Goal: Task Accomplishment & Management: Manage account settings

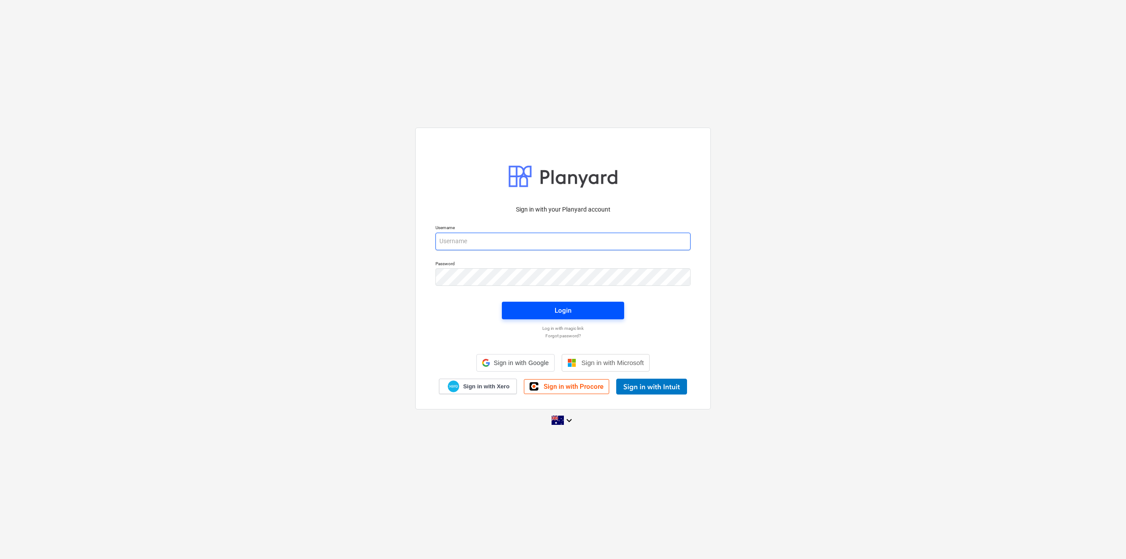
type input "[EMAIL_ADDRESS][DOMAIN_NAME]"
click at [536, 308] on span "Login" at bounding box center [563, 310] width 101 height 11
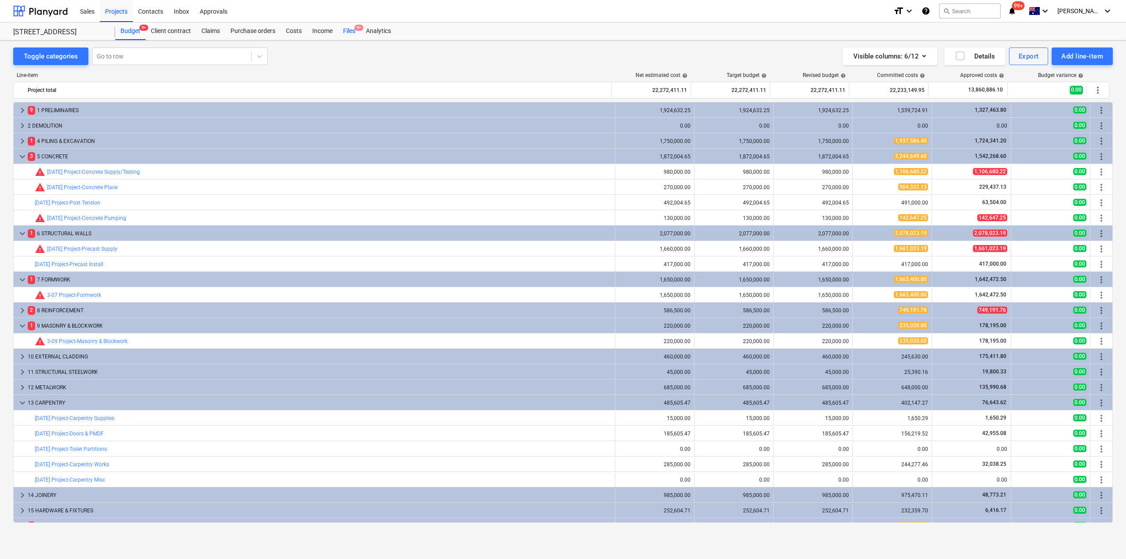
click at [347, 33] on div "Files 9+" at bounding box center [349, 31] width 23 height 18
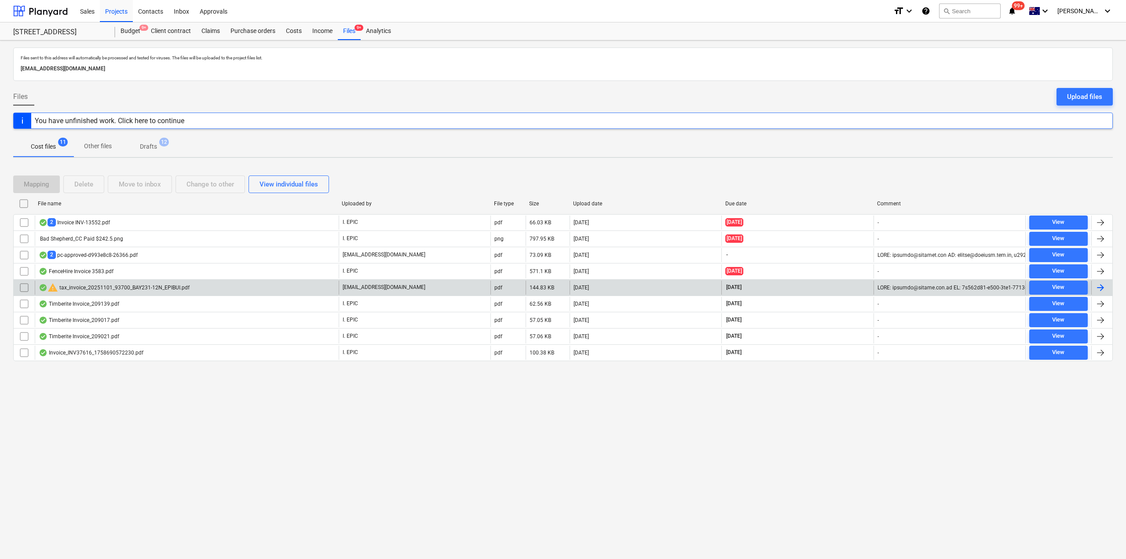
click at [150, 290] on div "warning tax_invoice_20251101_93700_BAY231-12N_EPIBUI.pdf" at bounding box center [114, 287] width 151 height 11
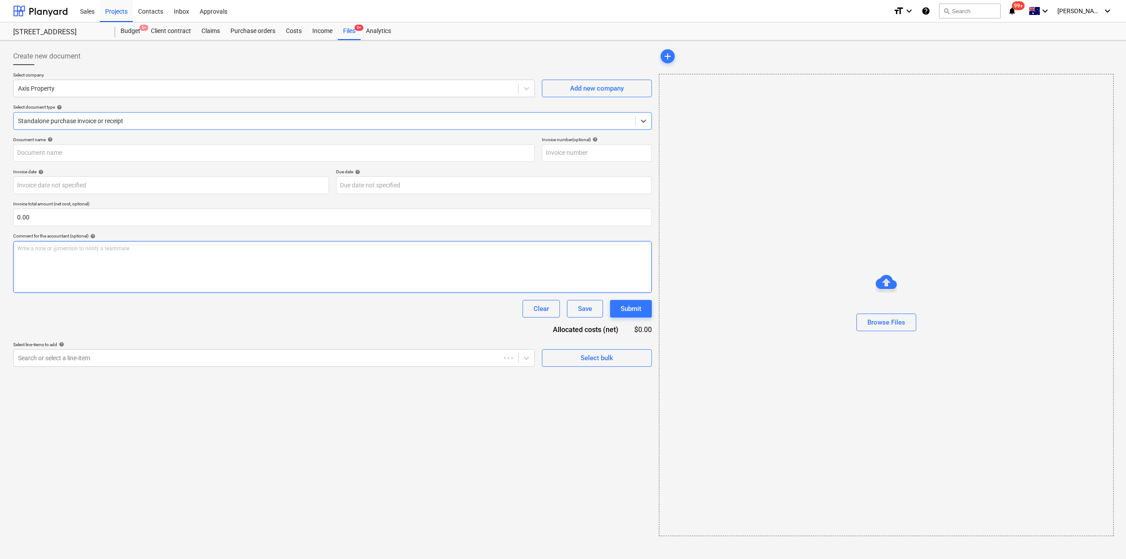
type input "93700"
type input "[DATE]"
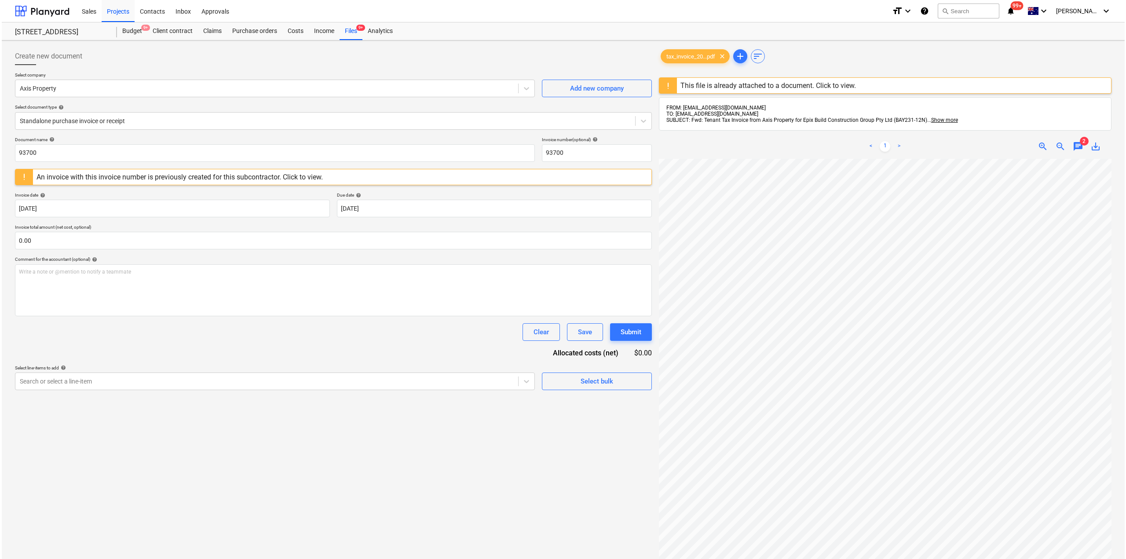
scroll to position [33, 10]
click at [118, 118] on div at bounding box center [323, 121] width 611 height 9
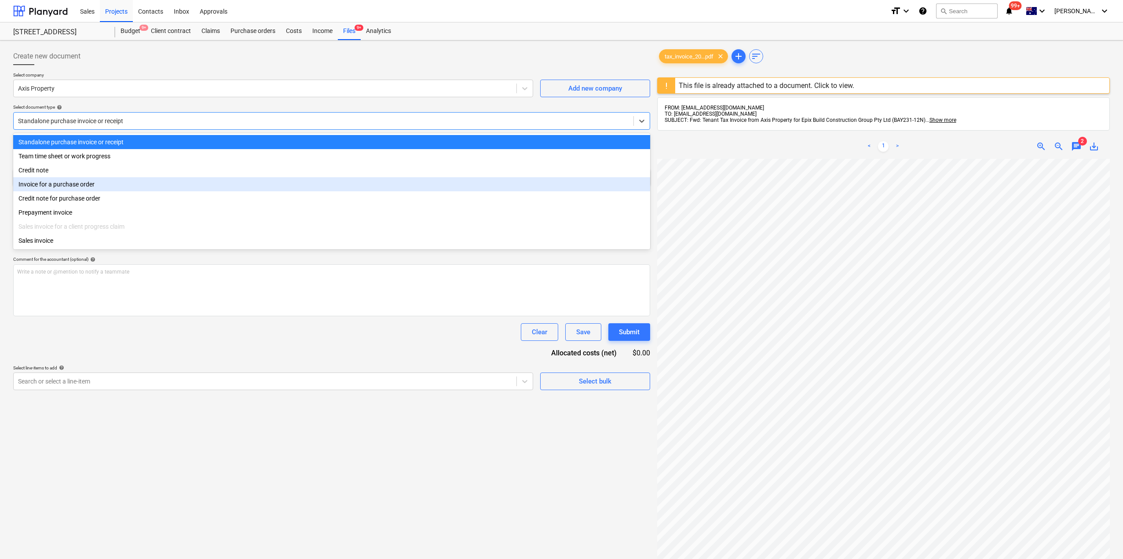
click at [71, 187] on div "Invoice for a purchase order" at bounding box center [331, 184] width 637 height 14
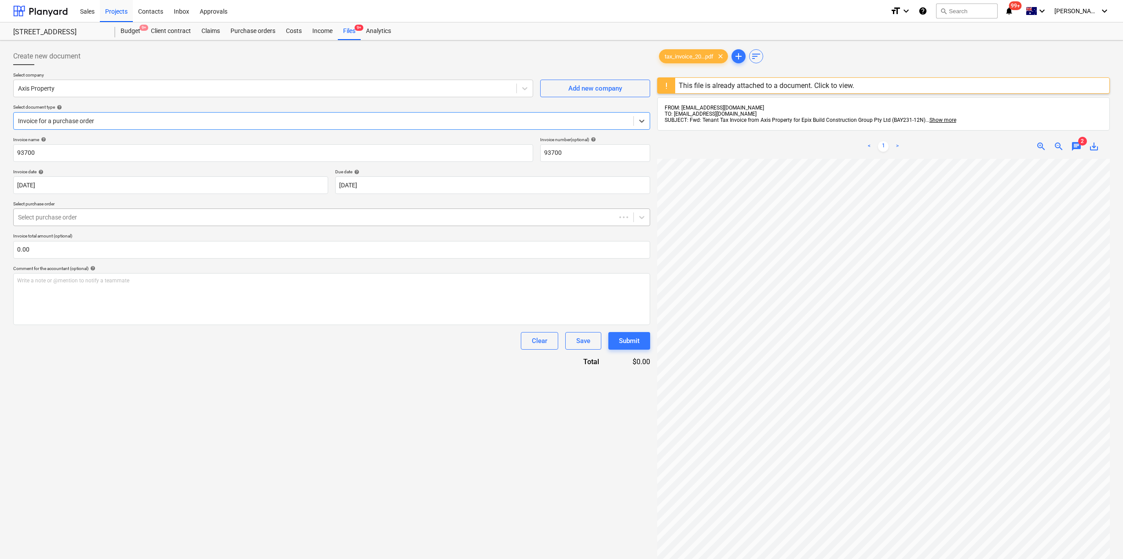
click at [95, 217] on div at bounding box center [315, 217] width 594 height 9
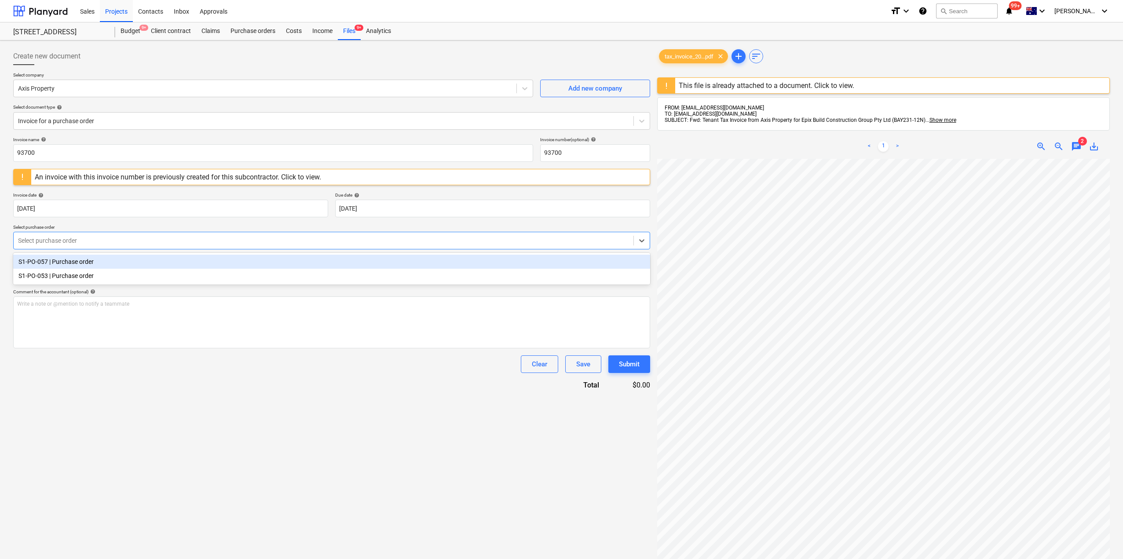
click at [78, 265] on div "S1-PO-057 | Purchase order" at bounding box center [331, 262] width 637 height 14
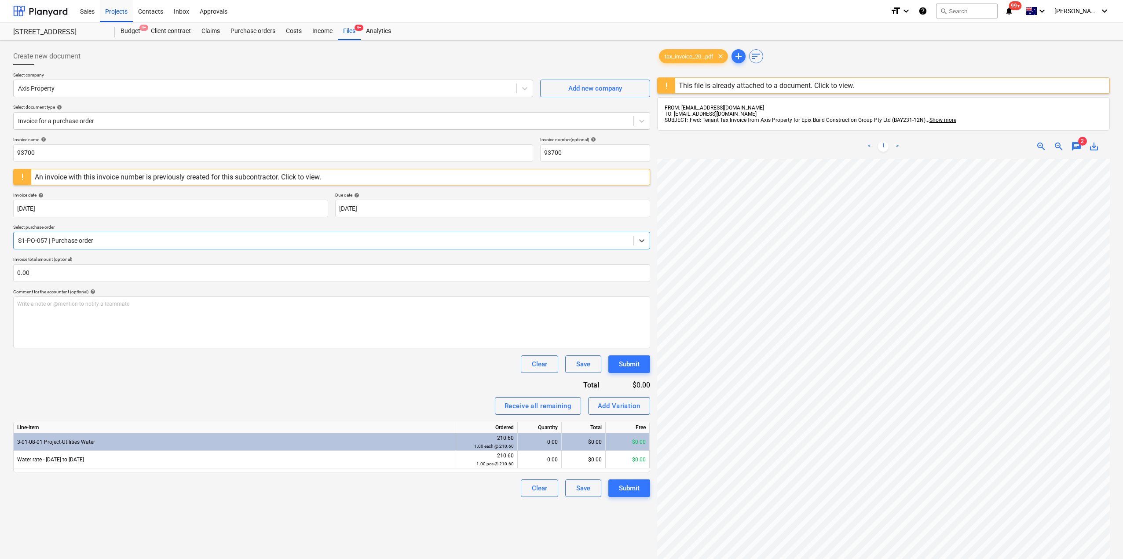
click at [123, 240] on div at bounding box center [323, 240] width 611 height 9
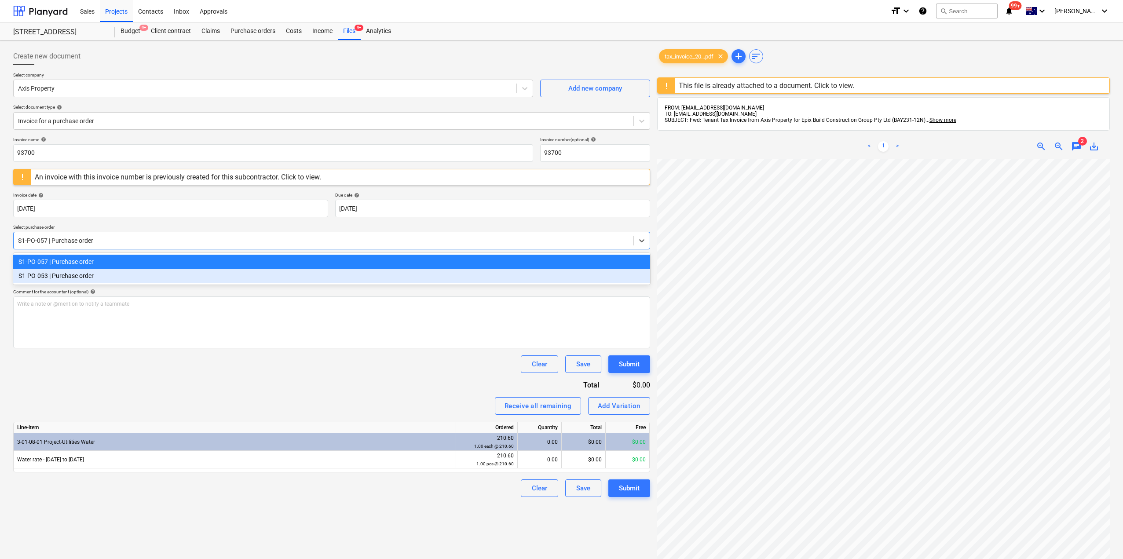
click at [87, 280] on div "S1-PO-053 | Purchase order" at bounding box center [331, 276] width 637 height 14
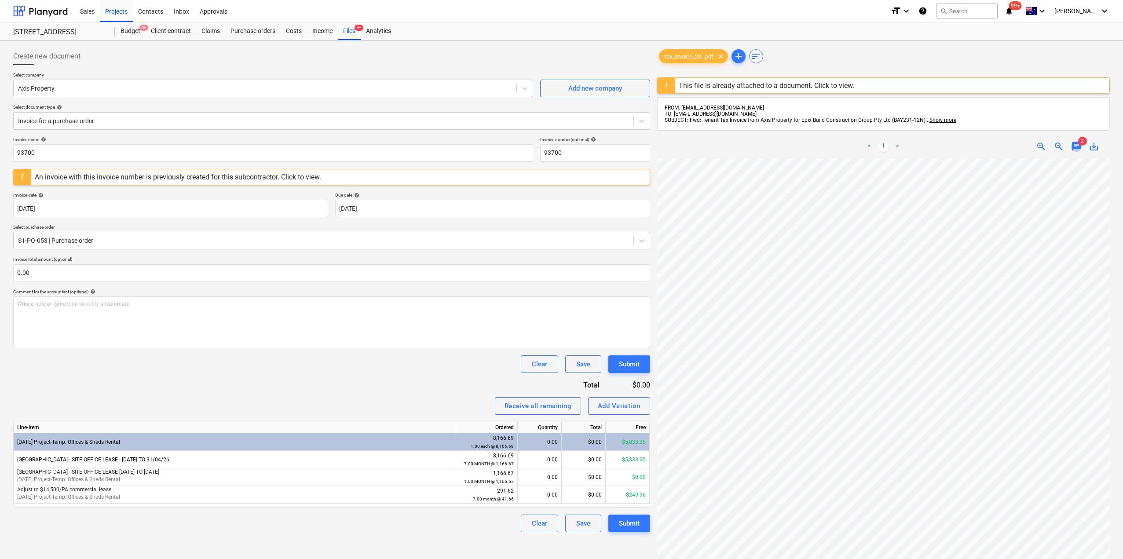
click at [1078, 144] on span "chat" at bounding box center [1076, 146] width 11 height 11
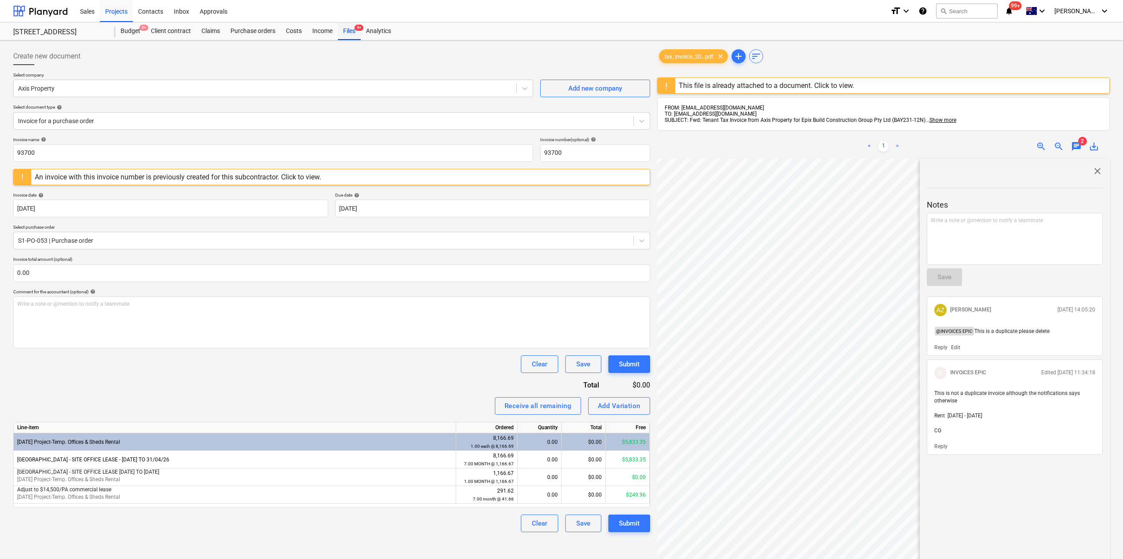
click at [355, 36] on div "Files 9+" at bounding box center [349, 31] width 23 height 18
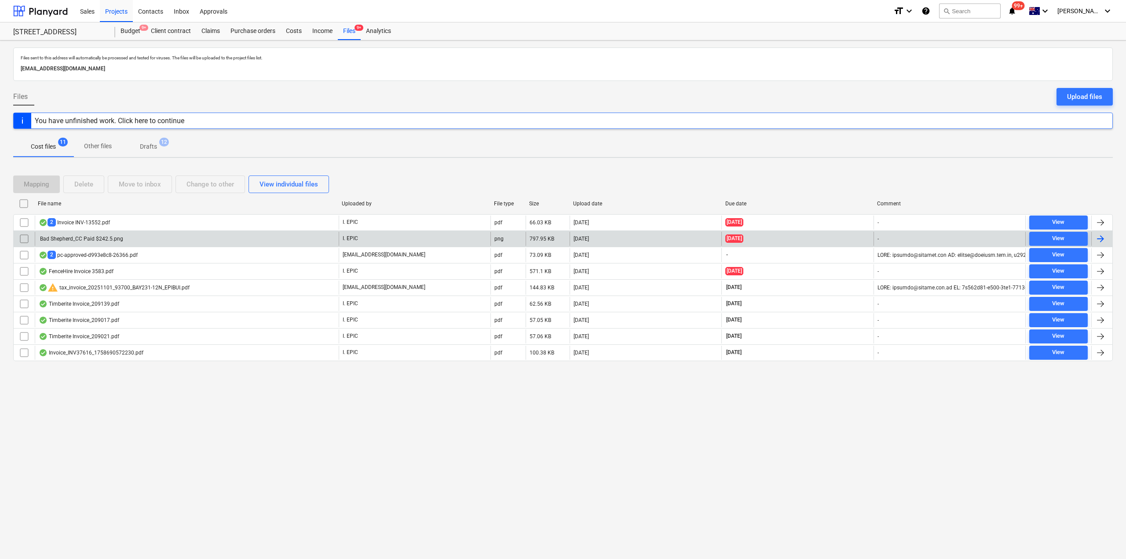
click at [110, 239] on div "Bad Shepherd_CC Paid $242.5.png" at bounding box center [81, 239] width 84 height 6
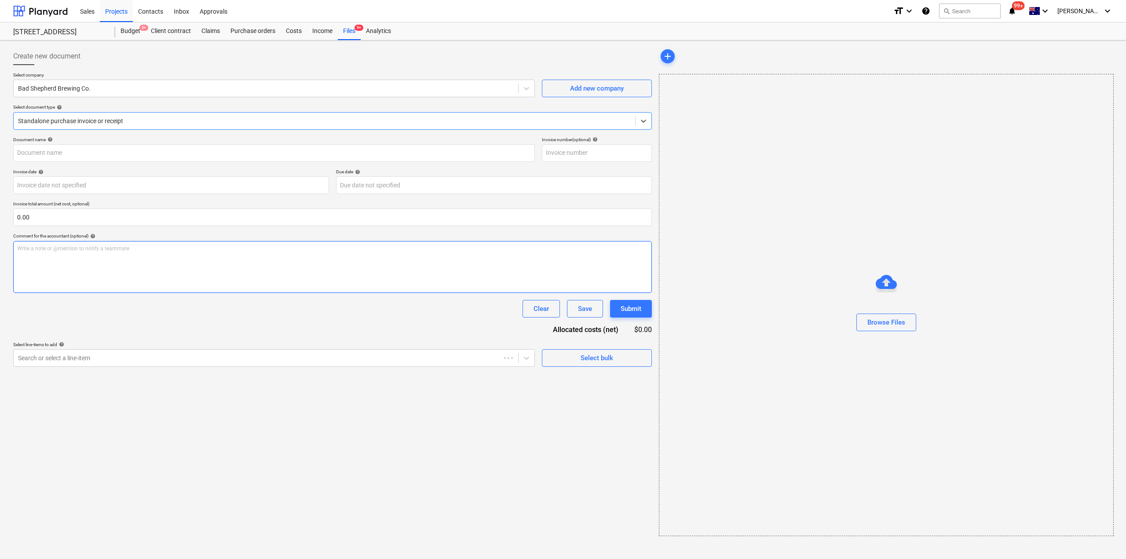
type input "Bad Shepherd_CC Paid $242.51"
type input "[DATE]"
click at [110, 117] on div at bounding box center [323, 121] width 611 height 9
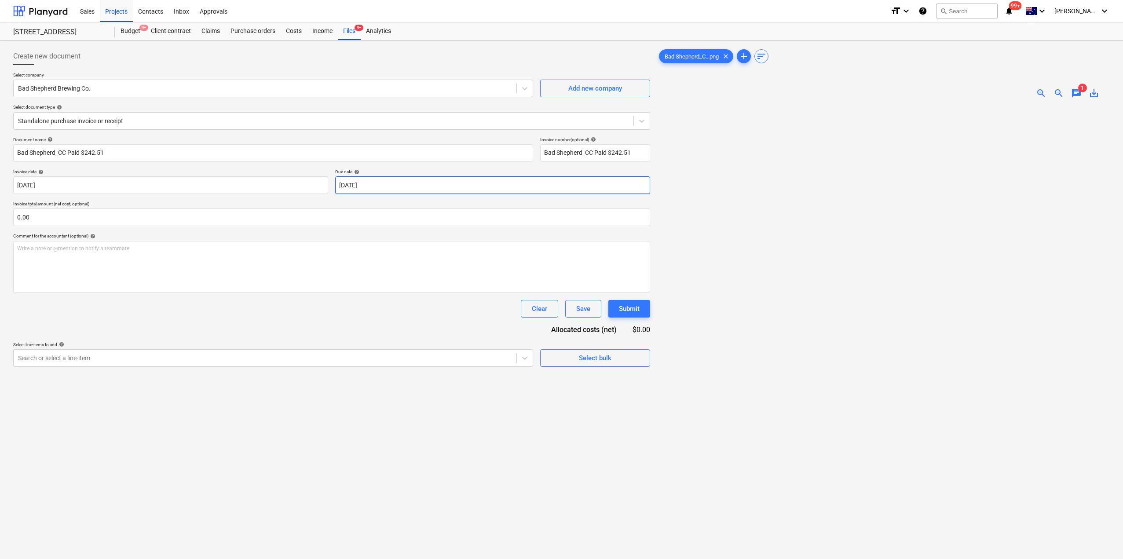
drag, startPoint x: 711, startPoint y: 216, endPoint x: 497, endPoint y: 178, distance: 217.2
click at [710, 216] on div at bounding box center [883, 373] width 453 height 535
click at [248, 31] on div "Purchase orders" at bounding box center [252, 31] width 55 height 18
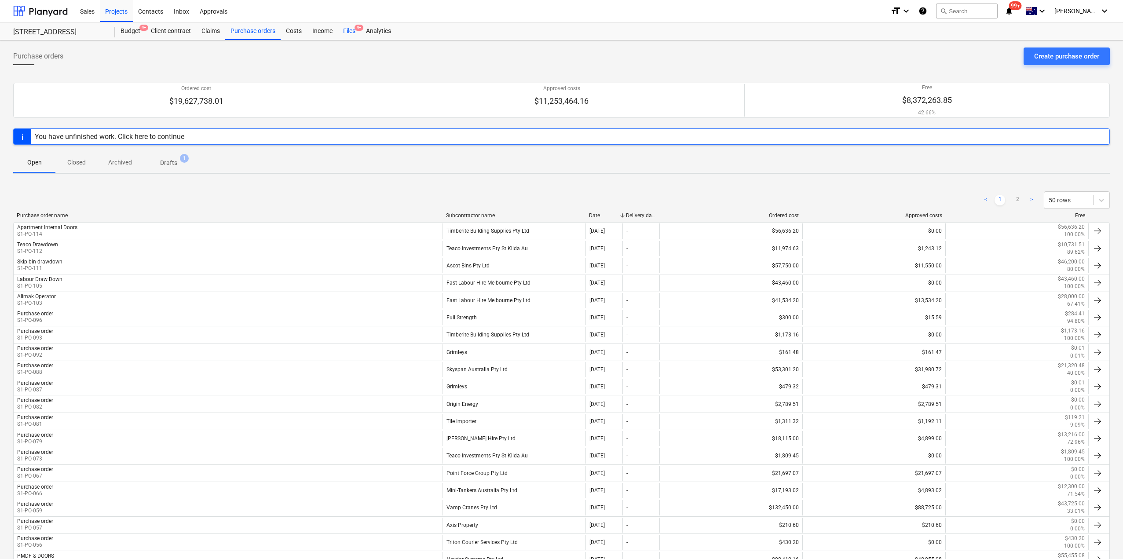
click at [349, 31] on div "Files 9+" at bounding box center [349, 31] width 23 height 18
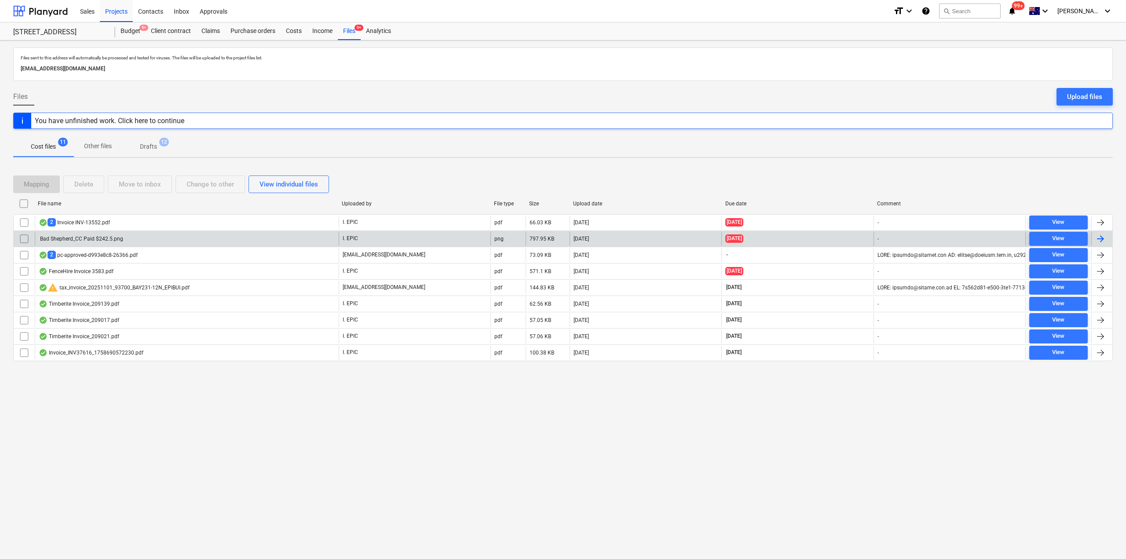
click at [176, 237] on div "Bad Shepherd_CC Paid $242.5.png" at bounding box center [187, 239] width 304 height 14
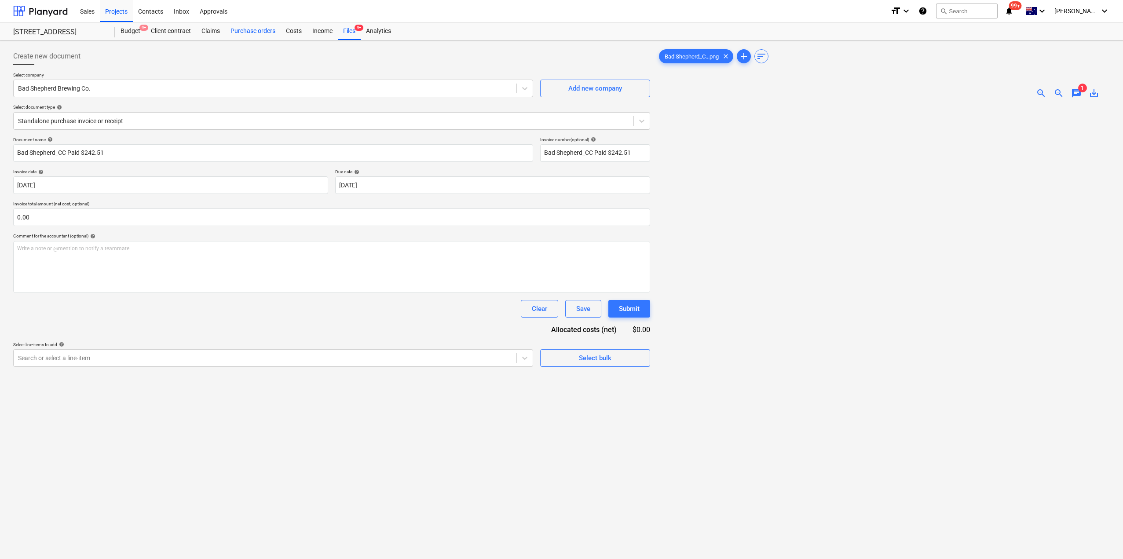
click at [260, 32] on div "Purchase orders" at bounding box center [252, 31] width 55 height 18
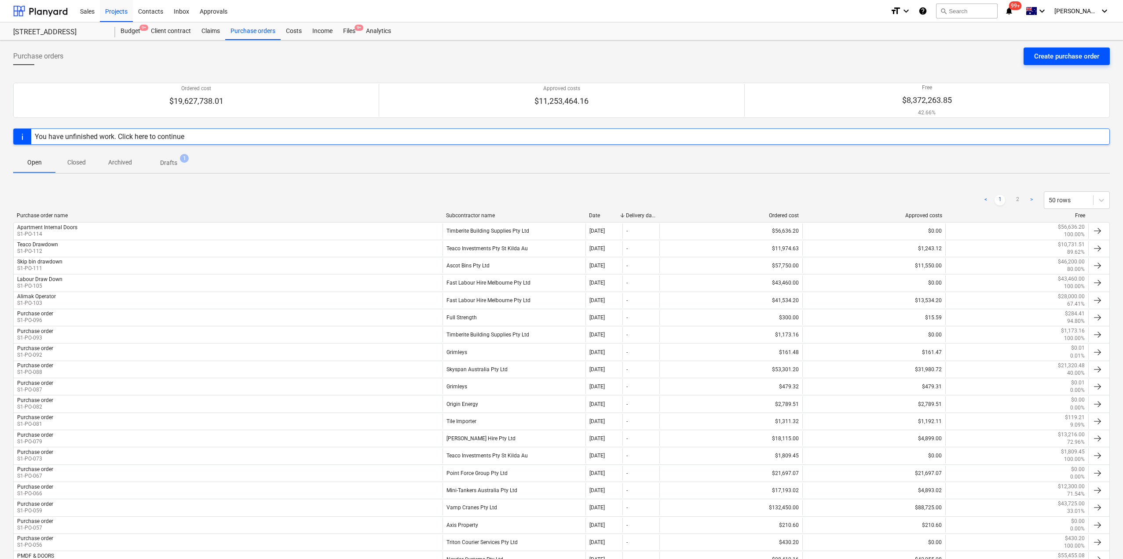
click at [1089, 55] on div "Create purchase order" at bounding box center [1066, 56] width 65 height 11
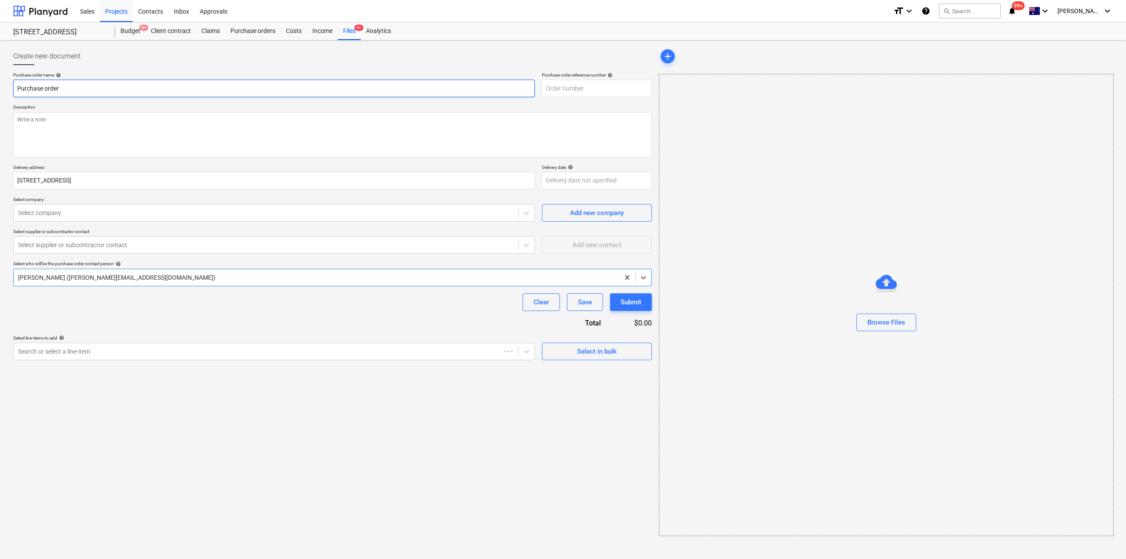
type textarea "x"
type input "S1-PO-116"
type textarea "x"
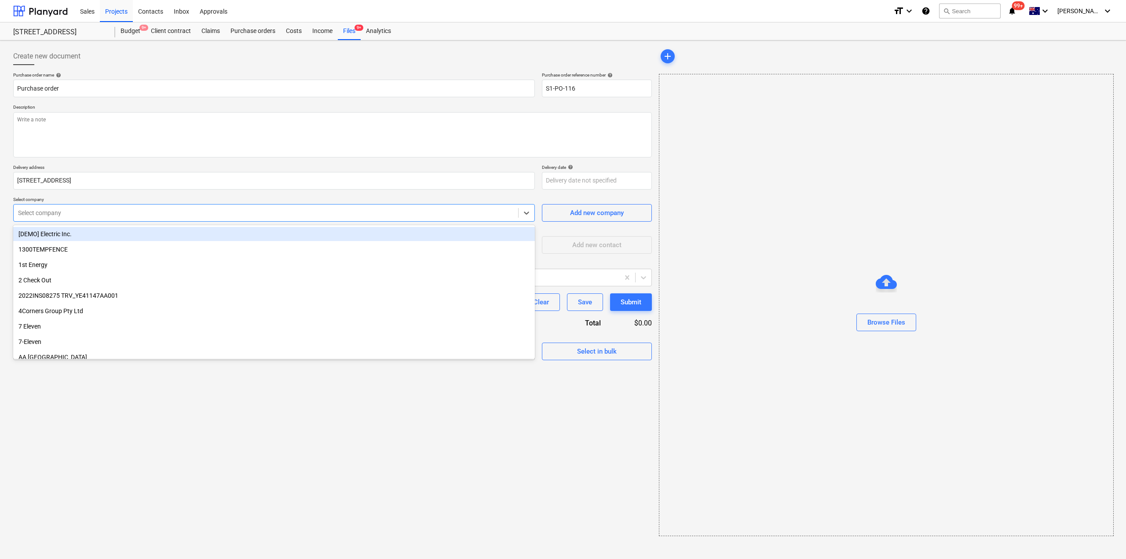
click at [87, 215] on div at bounding box center [266, 213] width 496 height 9
type input "BAD"
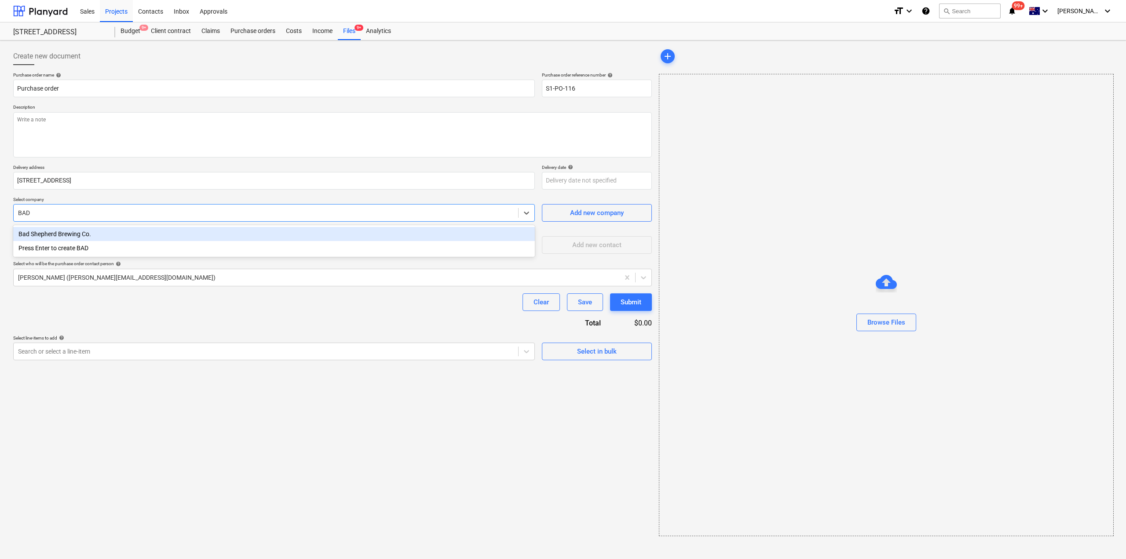
click at [81, 231] on div "Bad Shepherd Brewing Co." at bounding box center [274, 234] width 522 height 14
type textarea "x"
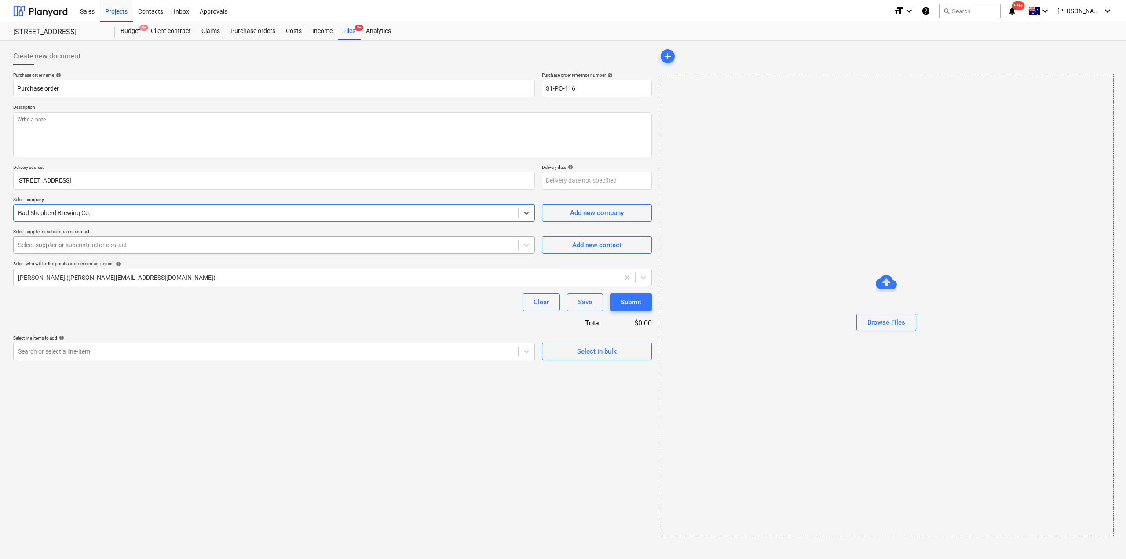
click at [95, 249] on div at bounding box center [266, 245] width 496 height 9
click at [136, 315] on div "Purchase order name help Purchase order Purchase order reference number help S1…" at bounding box center [332, 216] width 639 height 288
click at [91, 312] on div "Purchase order name help Purchase order Purchase order reference number help S1…" at bounding box center [332, 216] width 639 height 288
click at [234, 246] on div at bounding box center [266, 245] width 496 height 9
click at [597, 248] on div "Add new contact" at bounding box center [596, 244] width 49 height 11
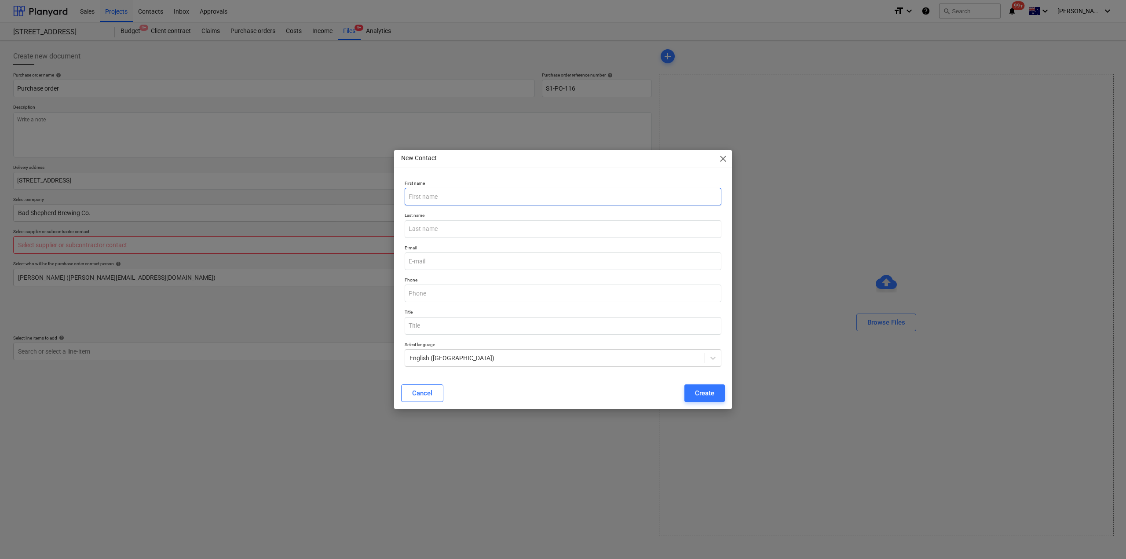
click at [446, 193] on input "text" at bounding box center [563, 197] width 317 height 18
click at [425, 261] on input "email" at bounding box center [563, 262] width 317 height 18
click at [414, 395] on div "Cancel" at bounding box center [422, 393] width 20 height 11
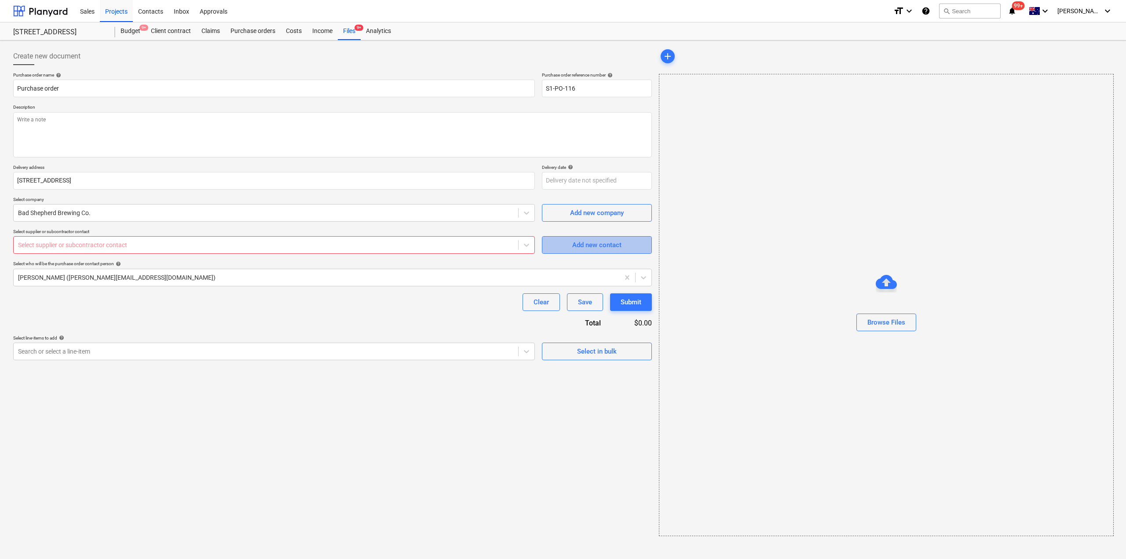
click at [562, 248] on span "Add new contact" at bounding box center [597, 244] width 88 height 11
type textarea "x"
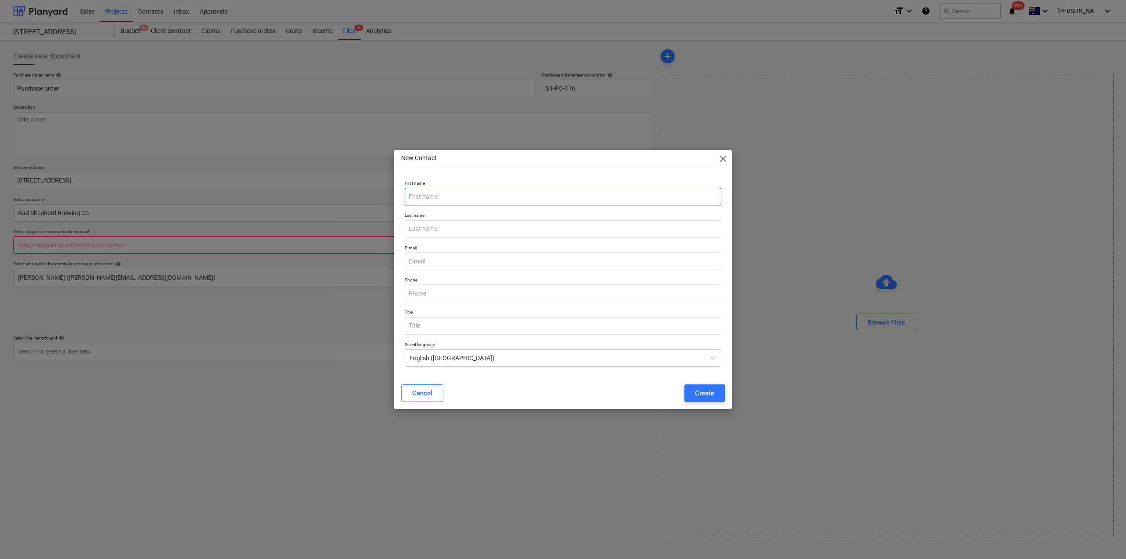
click at [448, 203] on input "text" at bounding box center [563, 197] width 317 height 18
type input "Admin"
type input "[EMAIL_ADDRESS][DOMAIN_NAME]"
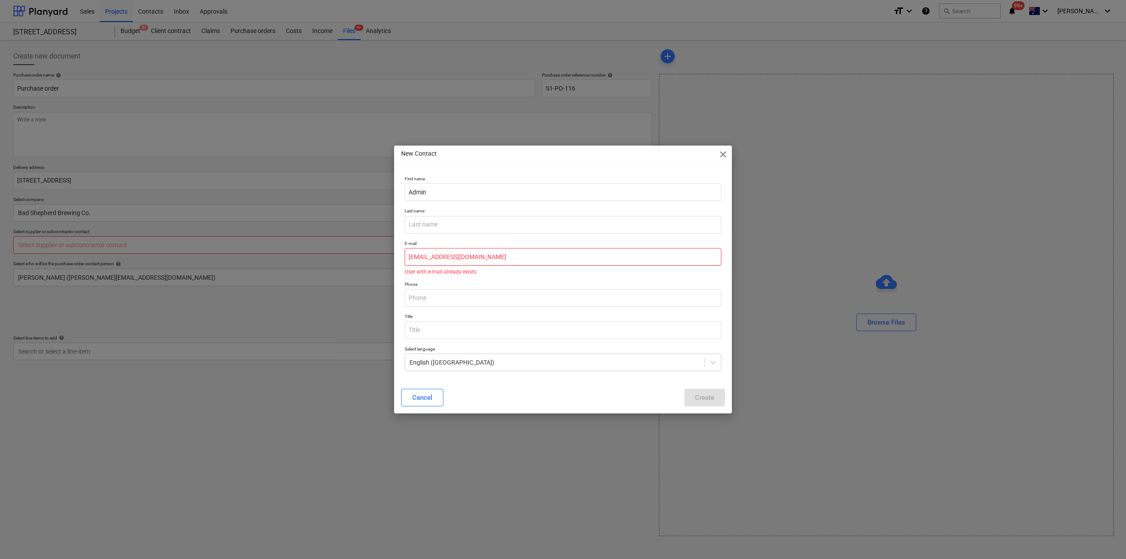
drag, startPoint x: 433, startPoint y: 249, endPoint x: 287, endPoint y: 240, distance: 146.8
click at [287, 240] on div "New Contact close First name Admin Last name E-mail [PERSON_NAME][EMAIL_ADDRESS…" at bounding box center [563, 279] width 1126 height 559
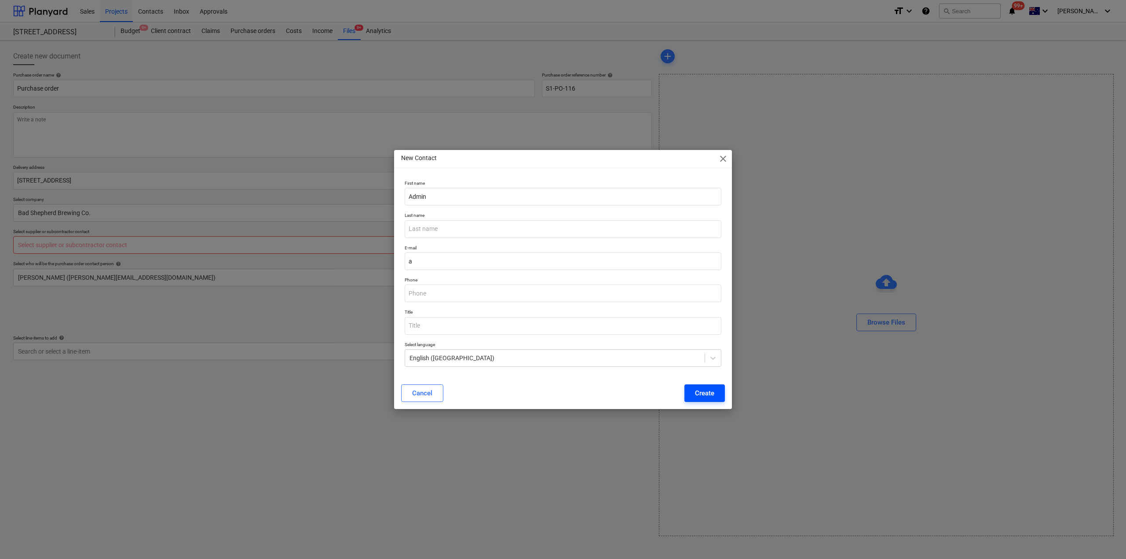
click at [705, 391] on div "Create" at bounding box center [704, 393] width 19 height 11
click at [427, 267] on input "a" at bounding box center [563, 262] width 317 height 18
drag, startPoint x: 427, startPoint y: 269, endPoint x: 394, endPoint y: 263, distance: 33.7
click at [400, 263] on div "First name Admin Last name E-mail a Phone Title Select language English ([GEOGR…" at bounding box center [563, 277] width 338 height 201
drag, startPoint x: 458, startPoint y: 264, endPoint x: 360, endPoint y: 258, distance: 97.9
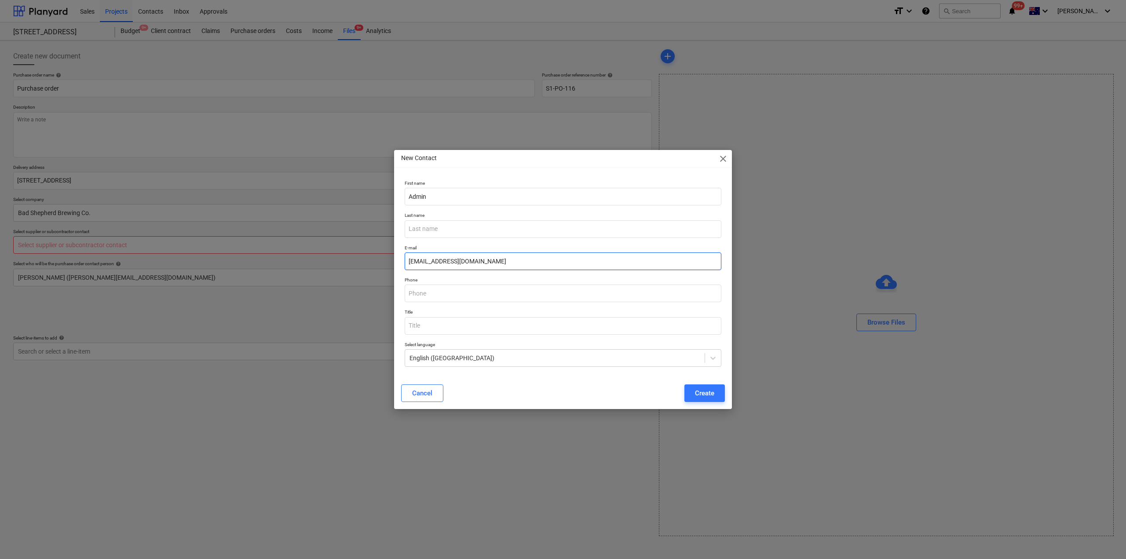
click at [360, 258] on div "New Contact close First name Admin Last name E-mail [EMAIL_ADDRESS][DOMAIN_NAME…" at bounding box center [563, 279] width 1126 height 559
drag, startPoint x: 429, startPoint y: 198, endPoint x: 384, endPoint y: 198, distance: 45.3
click at [385, 198] on div "New Contact close First name Admin Last name E-mail [EMAIL_ADDRESS][DOMAIN_NAME…" at bounding box center [563, 279] width 1126 height 559
drag, startPoint x: 416, startPoint y: 260, endPoint x: 397, endPoint y: 262, distance: 19.5
click at [397, 262] on div "First name Admin Last name E-mail [EMAIL_ADDRESS][DOMAIN_NAME] Phone Title Sele…" at bounding box center [563, 277] width 338 height 201
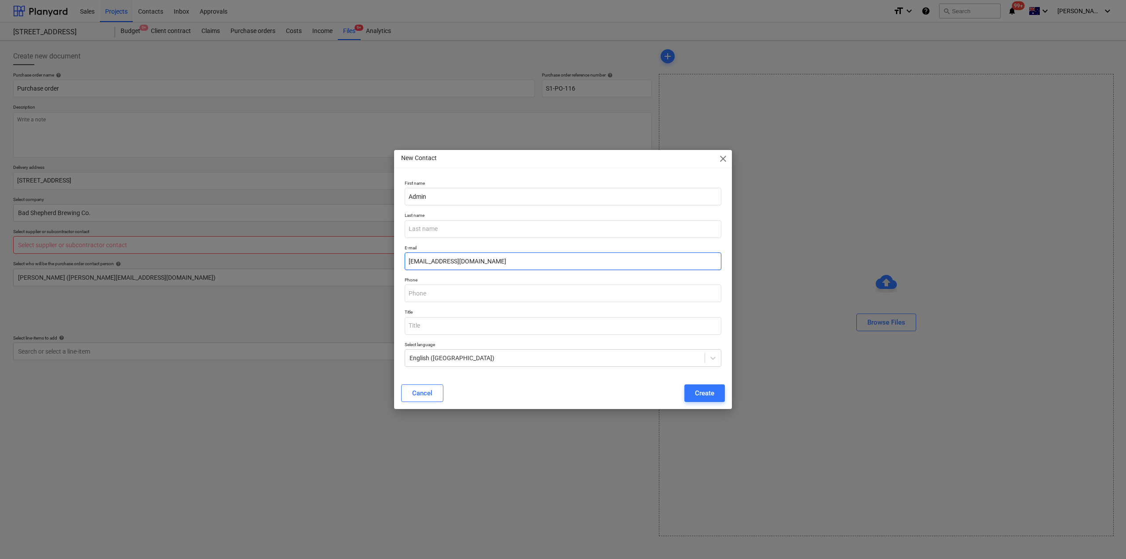
click at [451, 263] on input "[EMAIL_ADDRESS][DOMAIN_NAME]" at bounding box center [563, 262] width 317 height 18
type input "[EMAIL_ADDRESS][DOMAIN_NAME]"
click at [699, 396] on div "Create" at bounding box center [704, 393] width 19 height 11
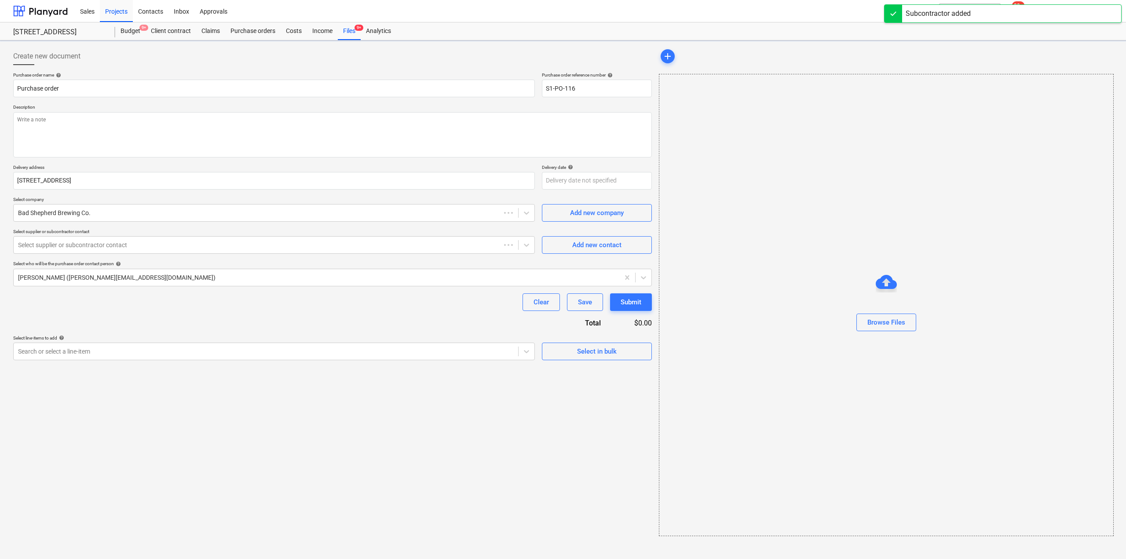
drag, startPoint x: 699, startPoint y: 396, endPoint x: 651, endPoint y: 389, distance: 48.2
type textarea "x"
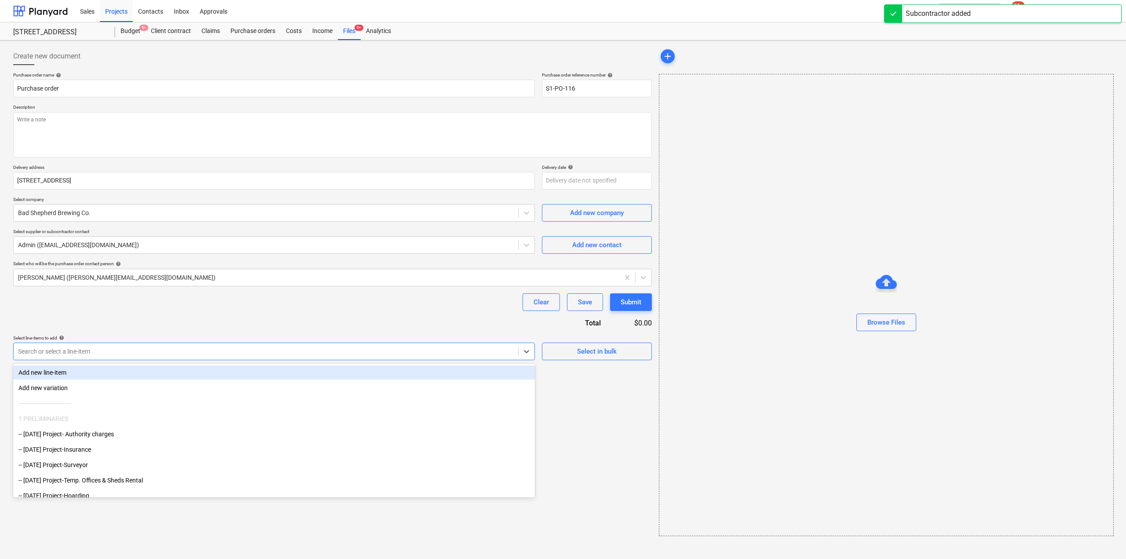
click at [139, 350] on div at bounding box center [266, 351] width 496 height 9
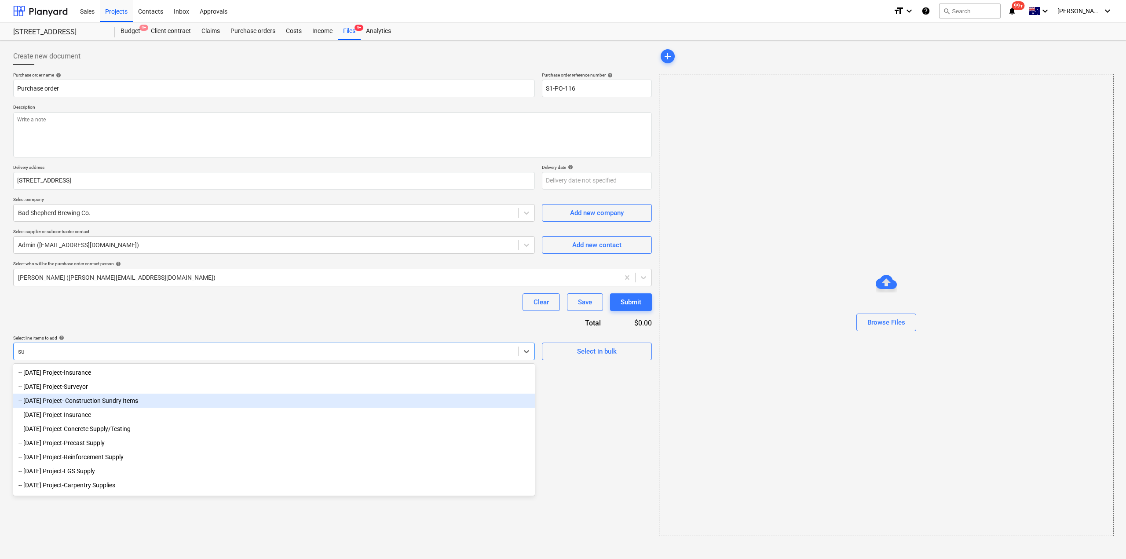
type input "s"
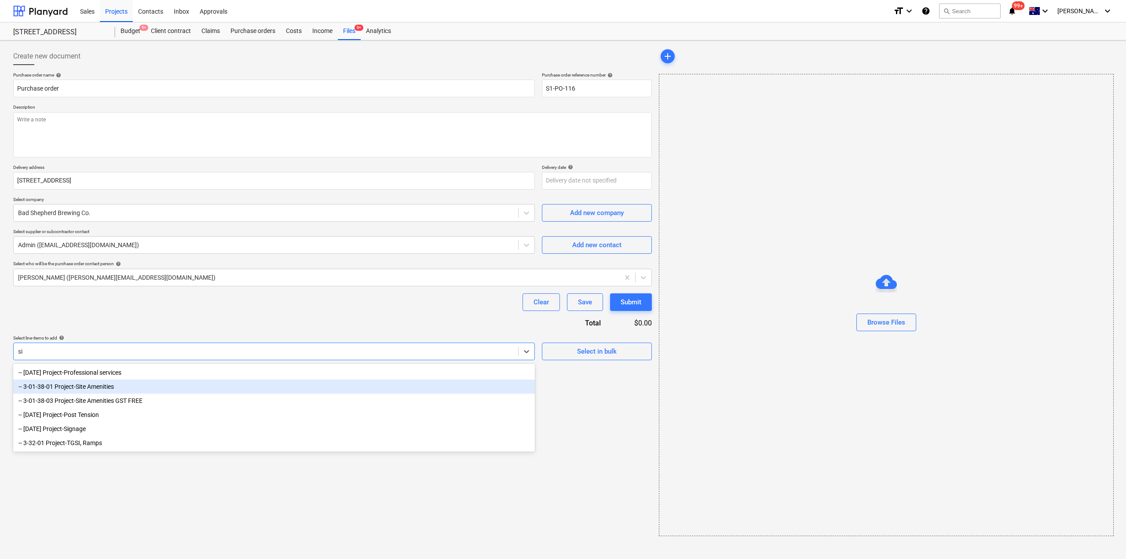
type input "s"
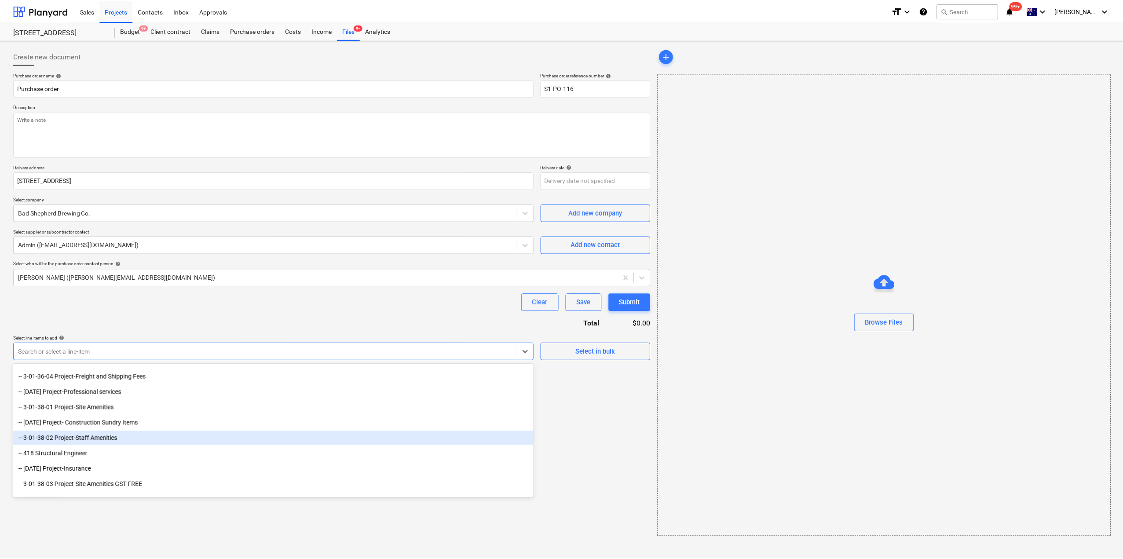
scroll to position [396, 0]
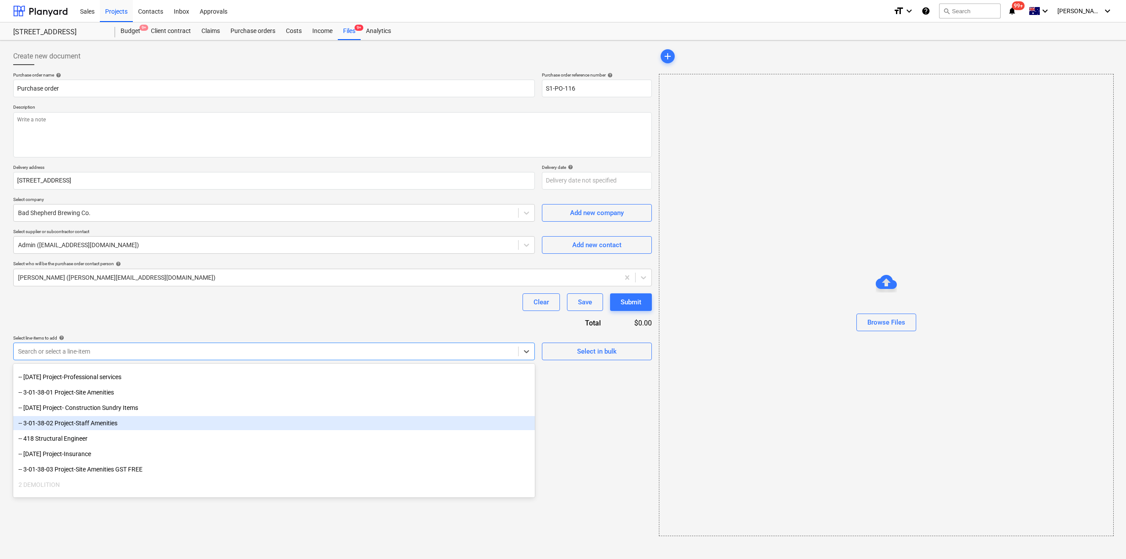
click at [133, 429] on div "-- 3-01-38-02 Project-Staff Amenities" at bounding box center [274, 423] width 522 height 14
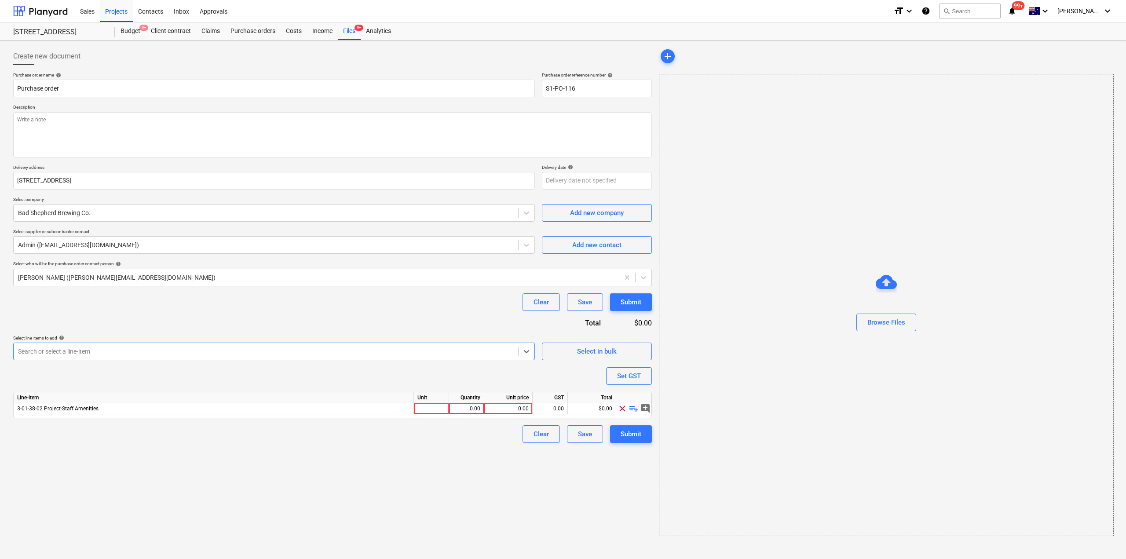
type textarea "x"
click at [464, 467] on div "Create new document Purchase order name help Purchase order Purchase order refe…" at bounding box center [333, 292] width 646 height 496
click at [434, 414] on div at bounding box center [431, 408] width 35 height 11
type input "1"
click at [472, 411] on div "0.00" at bounding box center [467, 408] width 28 height 11
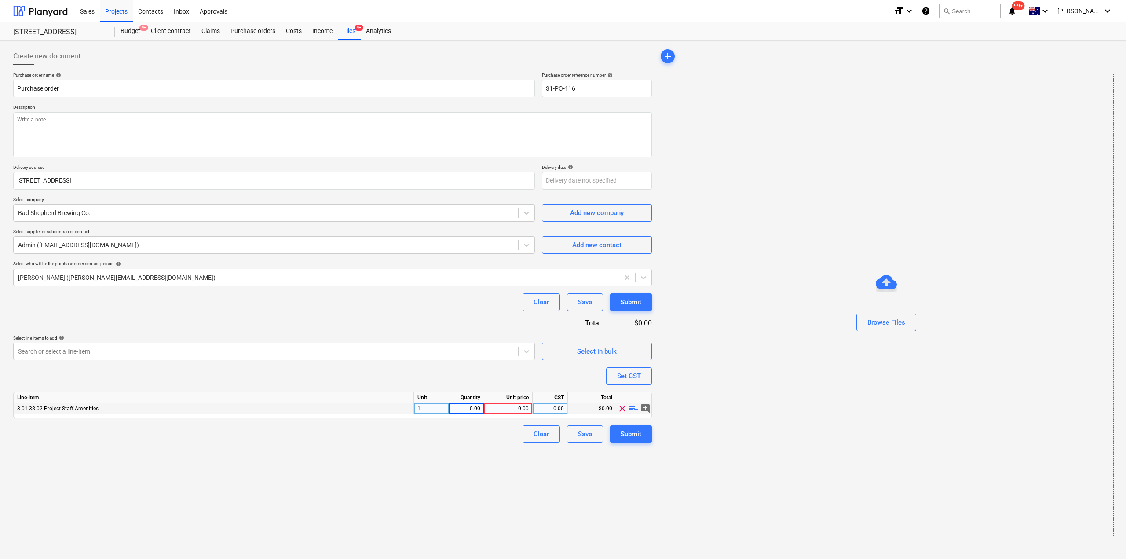
click at [517, 408] on div "0.00" at bounding box center [508, 408] width 41 height 11
drag, startPoint x: 468, startPoint y: 407, endPoint x: 480, endPoint y: 437, distance: 32.4
click at [468, 407] on div "0.00" at bounding box center [467, 408] width 28 height 11
type textarea "x"
drag, startPoint x: 474, startPoint y: 454, endPoint x: 453, endPoint y: 425, distance: 36.3
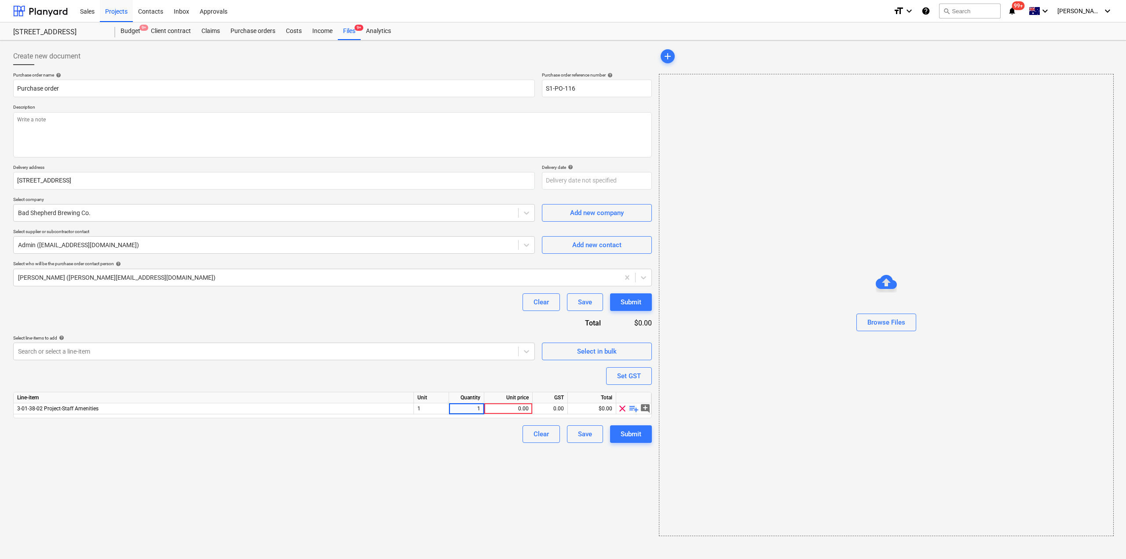
click at [473, 453] on div "Create new document Purchase order name help Purchase order Purchase order refe…" at bounding box center [333, 292] width 646 height 496
click at [437, 411] on div "1" at bounding box center [431, 408] width 35 height 11
type input "ea"
click at [0, 0] on div "3-01-38-02 Project-Staff Amenities ea 1.00 0.00 0.00 $0.00 clear playlist_add a…" at bounding box center [0, 0] width 0 height 0
drag, startPoint x: 515, startPoint y: 410, endPoint x: 523, endPoint y: 415, distance: 9.5
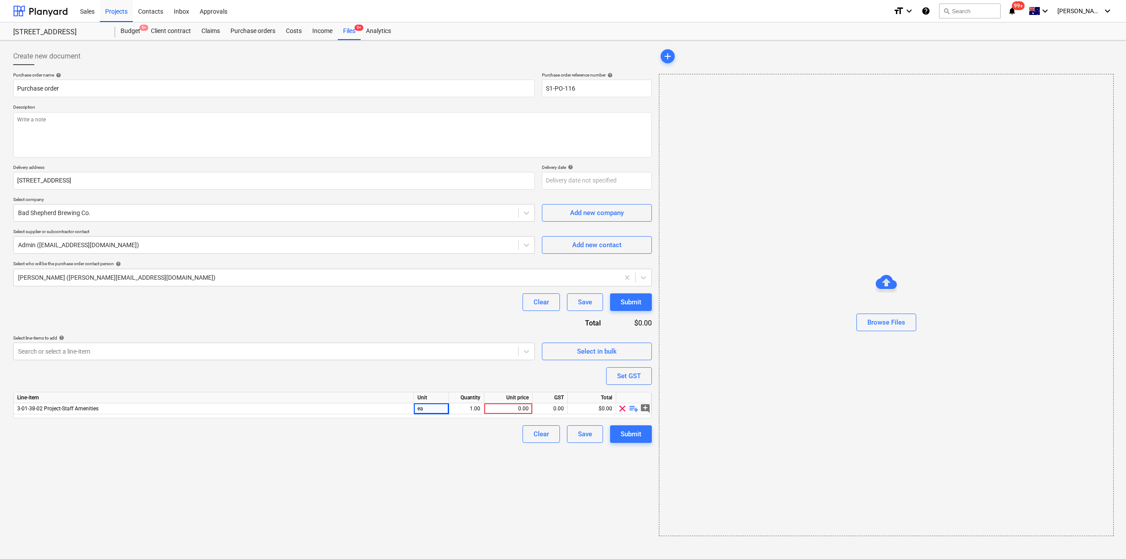
click at [515, 410] on div "0.00" at bounding box center [508, 408] width 41 height 11
type textarea "x"
click at [514, 411] on div "0.00" at bounding box center [508, 408] width 41 height 11
type input "220"
type textarea "x"
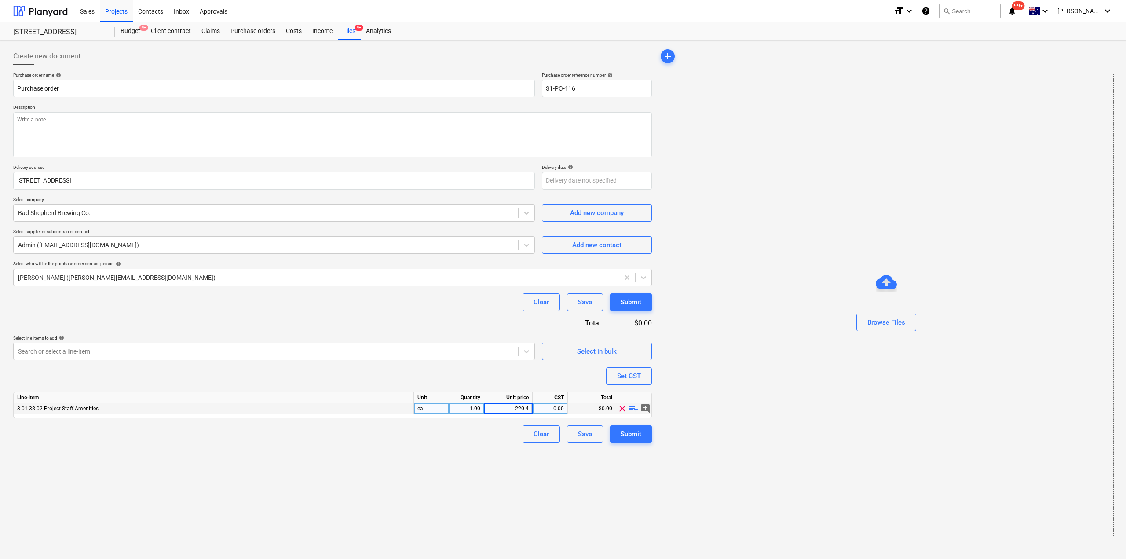
type input "220.46"
drag, startPoint x: 532, startPoint y: 477, endPoint x: 528, endPoint y: 473, distance: 5.0
click at [529, 476] on div "Create new document Purchase order name help Purchase order Purchase order refe…" at bounding box center [333, 292] width 646 height 496
click at [639, 440] on button "Submit" at bounding box center [631, 434] width 42 height 18
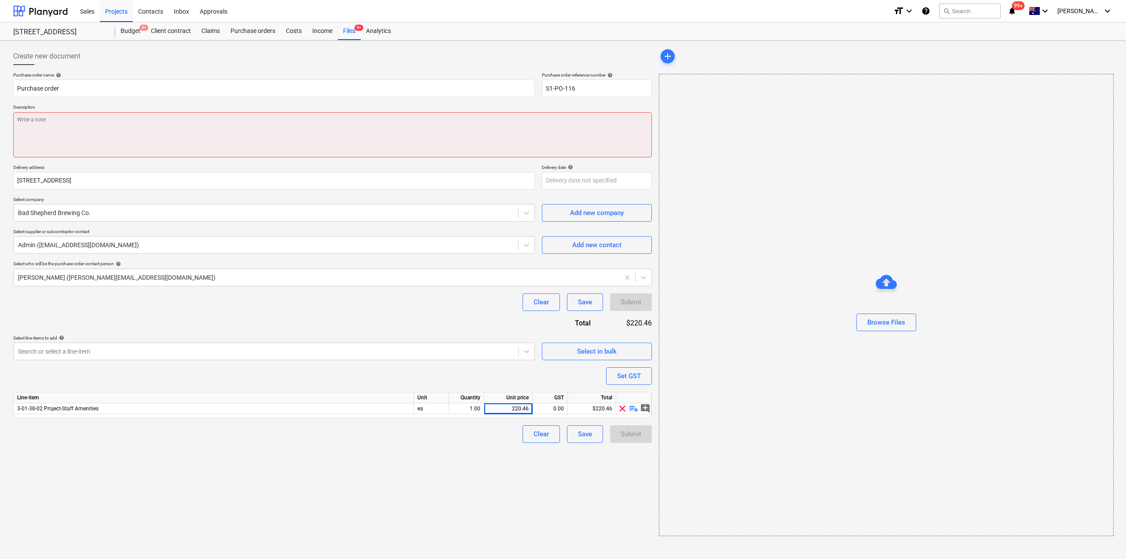
click at [261, 125] on textarea at bounding box center [332, 134] width 639 height 45
type textarea "x"
type textarea "t"
type textarea "x"
type textarea "te"
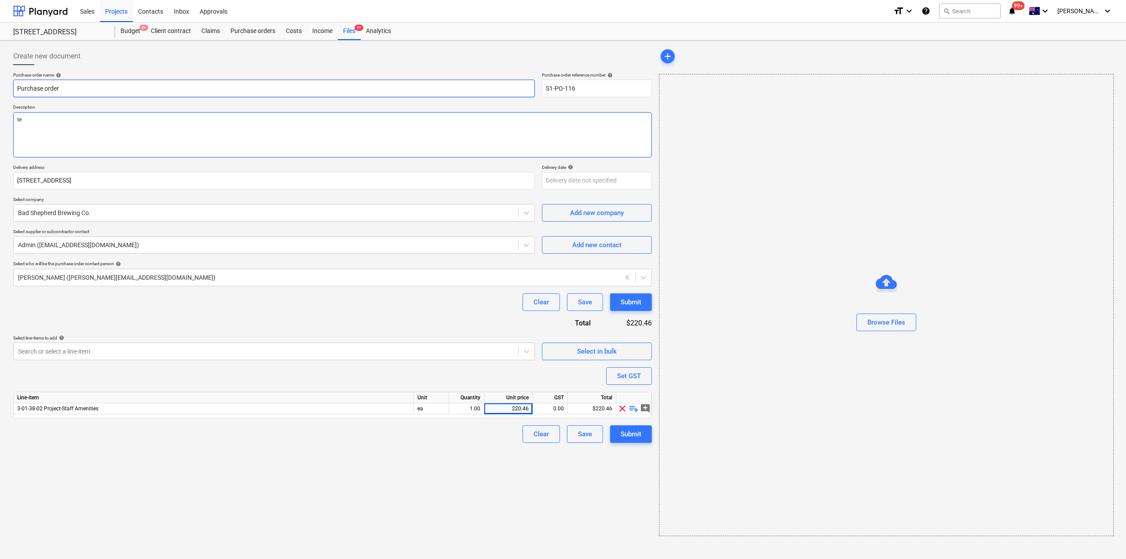
type textarea "x"
type textarea "team"
type textarea "x"
type textarea "team"
type textarea "x"
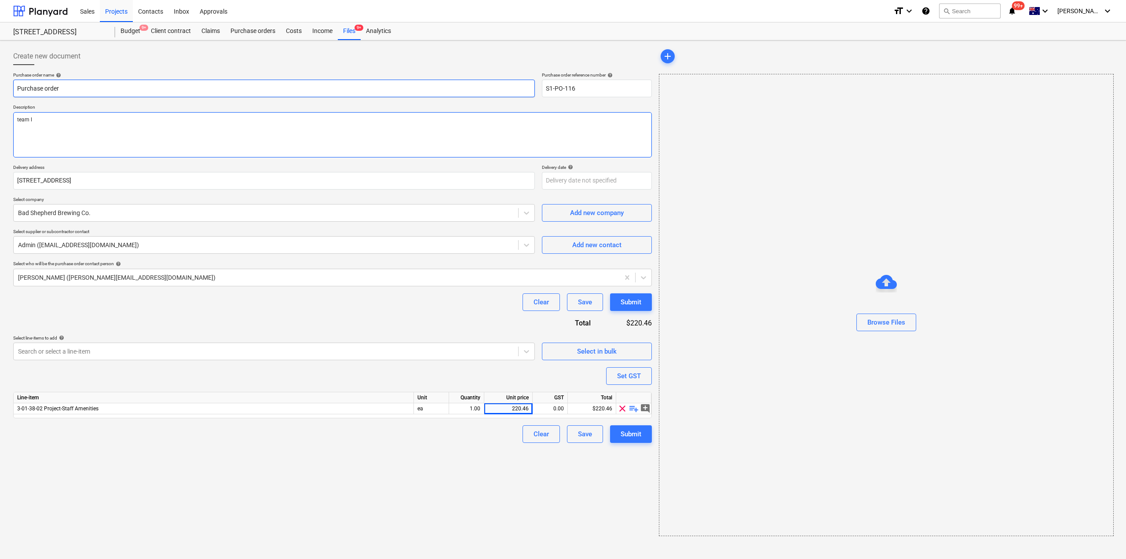
type textarea "team lu"
type textarea "x"
type textarea "team lun"
type textarea "x"
type textarea "team lunc"
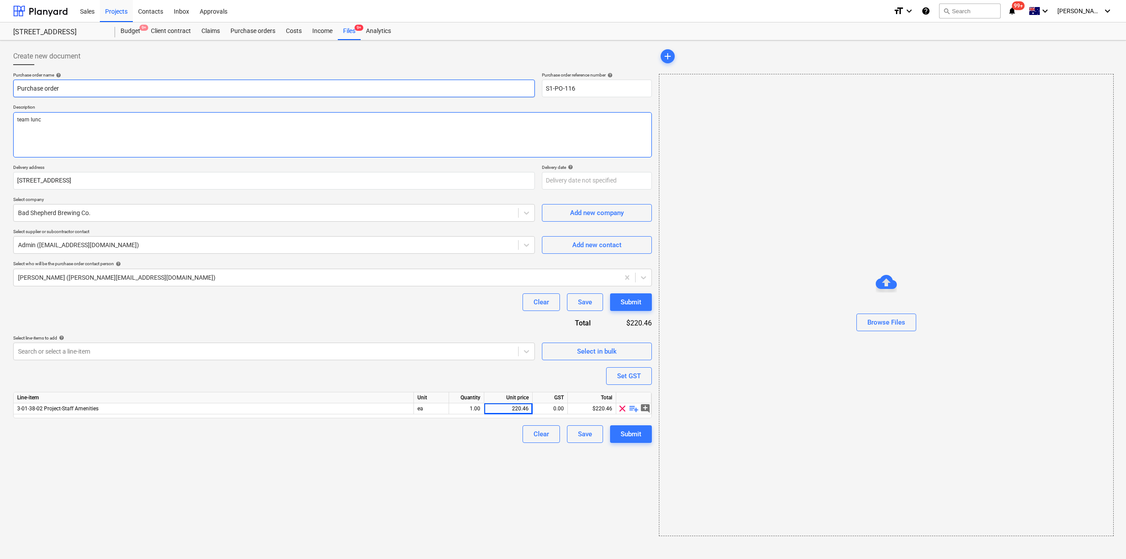
type textarea "x"
type textarea "team lunch"
click at [624, 439] on div "Submit" at bounding box center [631, 434] width 21 height 11
type textarea "x"
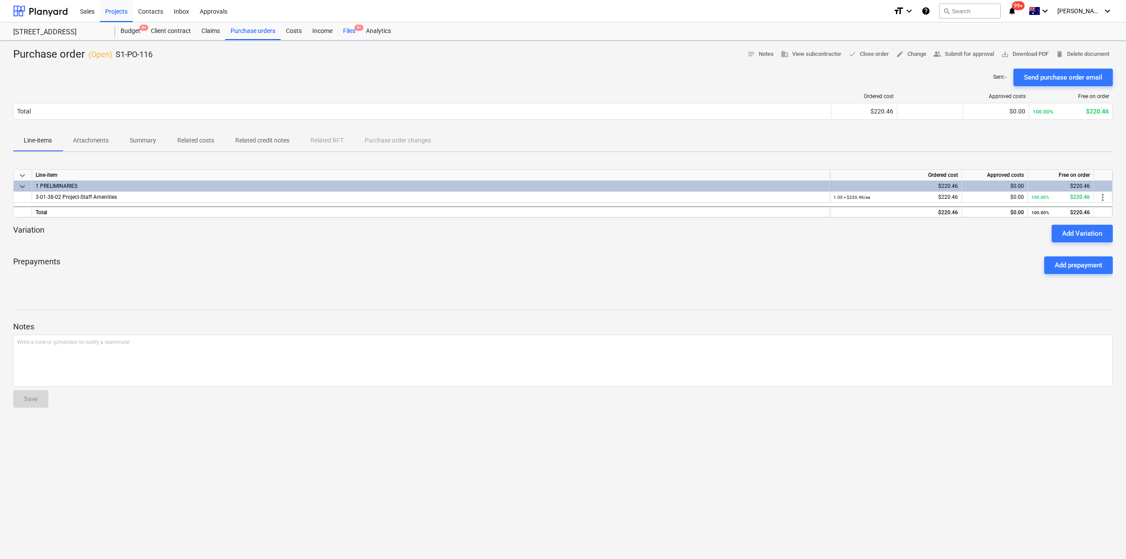
click at [356, 33] on div "Files 9+" at bounding box center [349, 31] width 23 height 18
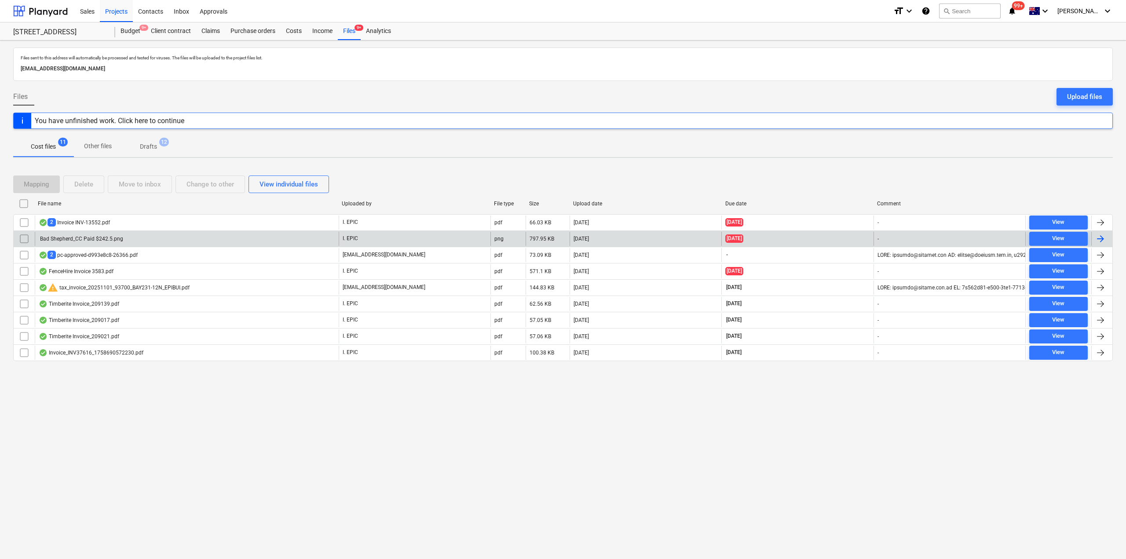
click at [130, 238] on div "Bad Shepherd_CC Paid $242.5.png" at bounding box center [187, 239] width 304 height 14
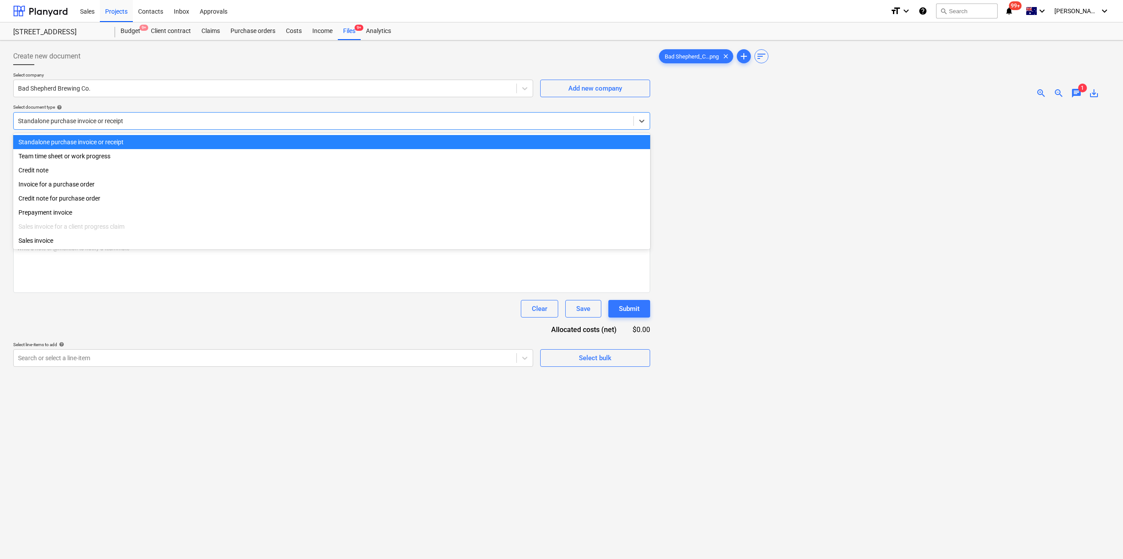
click at [160, 121] on div at bounding box center [323, 121] width 611 height 9
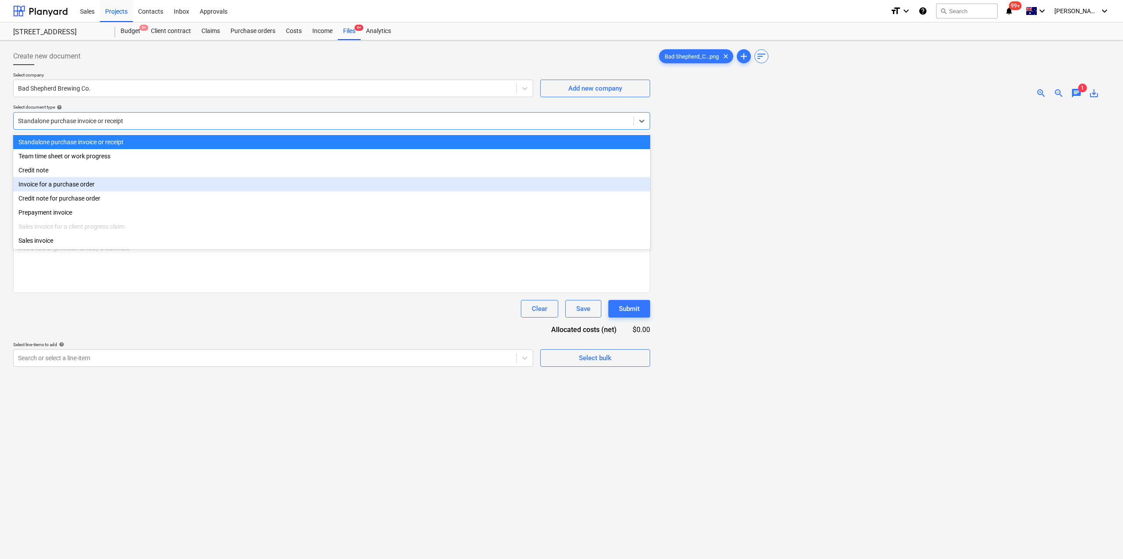
click at [84, 186] on div "Invoice for a purchase order" at bounding box center [331, 184] width 637 height 14
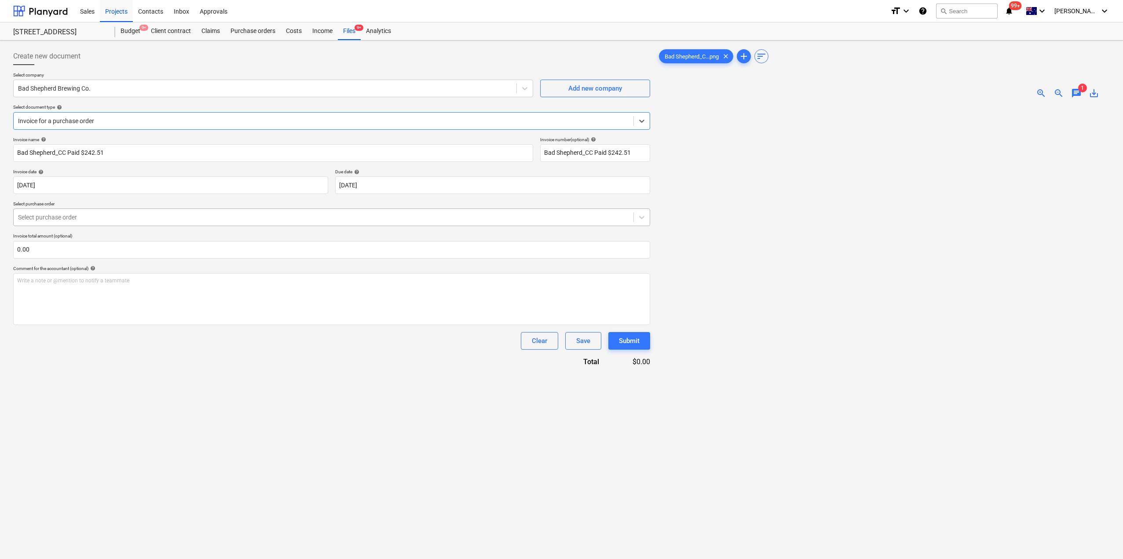
drag, startPoint x: 83, startPoint y: 212, endPoint x: 89, endPoint y: 223, distance: 12.6
click at [83, 213] on div "Select purchase order" at bounding box center [324, 217] width 620 height 12
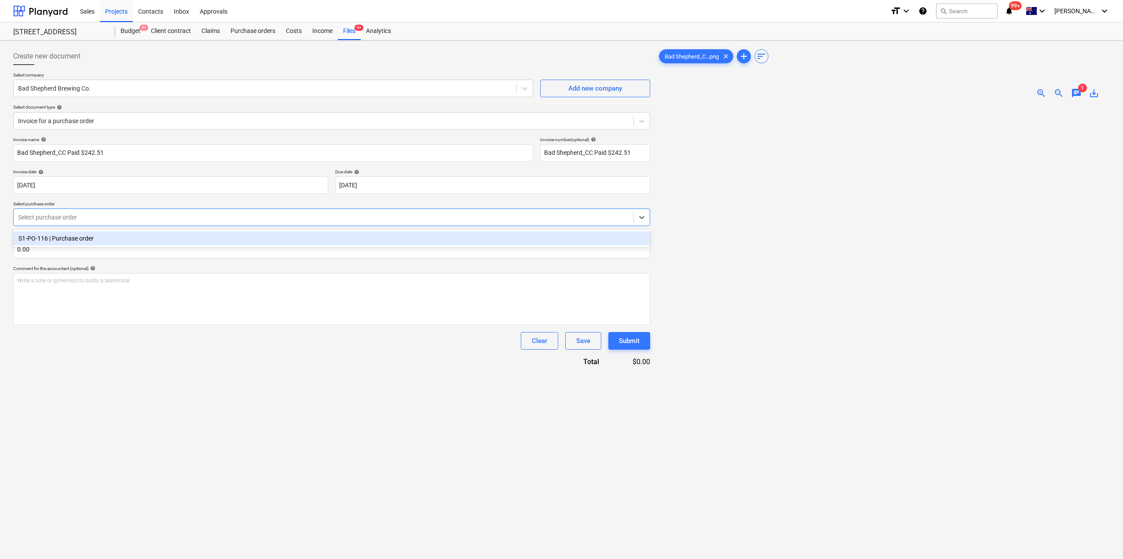
click at [92, 242] on div "S1-PO-116 | Purchase order" at bounding box center [331, 238] width 637 height 14
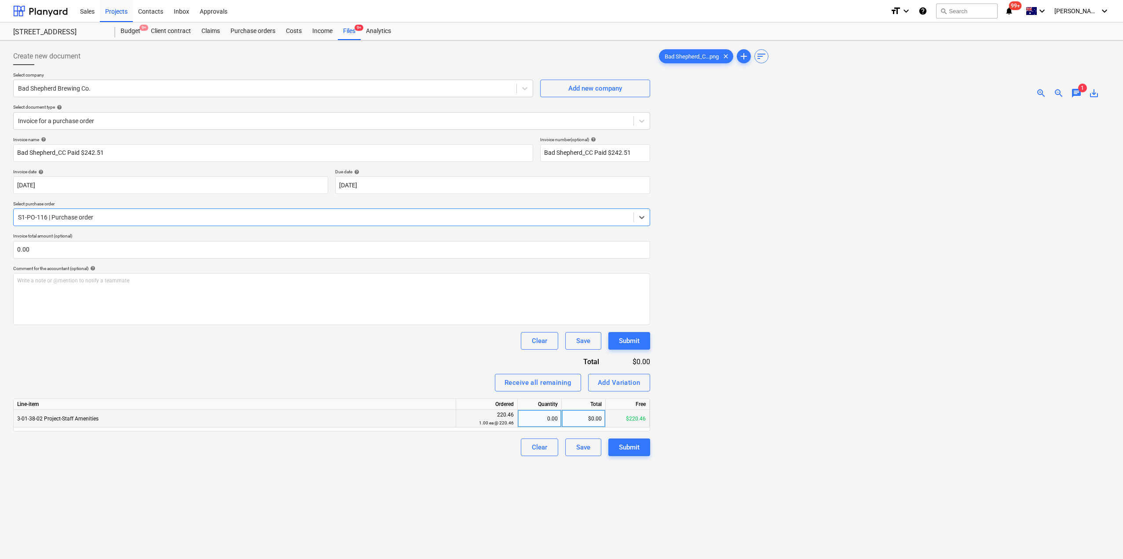
click at [543, 422] on div "0.00" at bounding box center [539, 419] width 37 height 18
click at [466, 502] on div "Create new document Select company Bad Shepherd Brewing Co. Add new company Sel…" at bounding box center [332, 344] width 644 height 600
click at [633, 451] on div "Submit" at bounding box center [629, 447] width 21 height 11
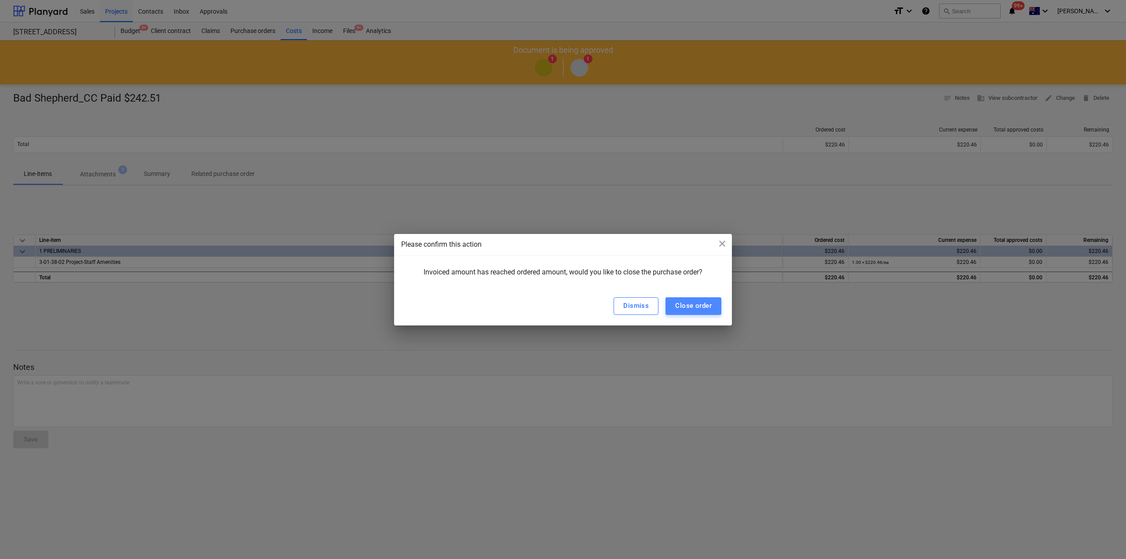
drag, startPoint x: 682, startPoint y: 307, endPoint x: 669, endPoint y: 299, distance: 15.6
click at [682, 307] on div "Close order" at bounding box center [693, 305] width 37 height 11
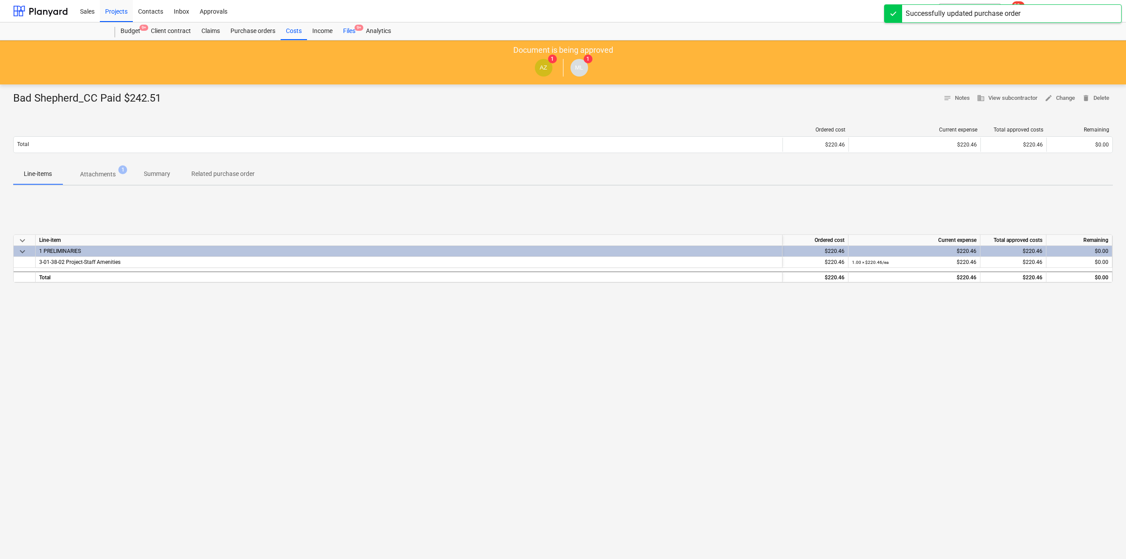
click at [355, 31] on div "Files 9+" at bounding box center [349, 31] width 23 height 18
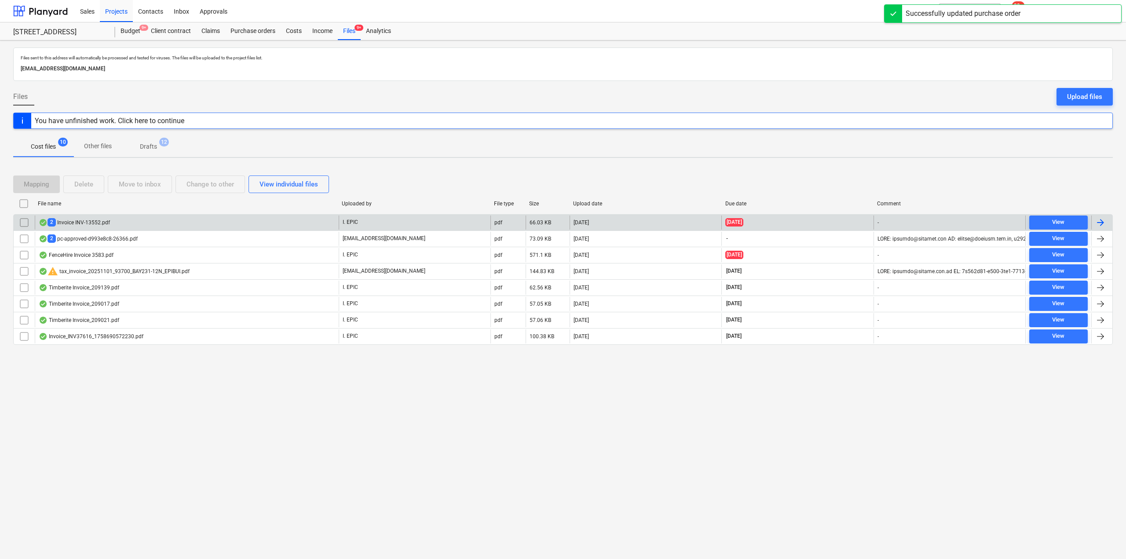
click at [165, 226] on div "2 Invoice INV-13552.pdf" at bounding box center [187, 223] width 304 height 14
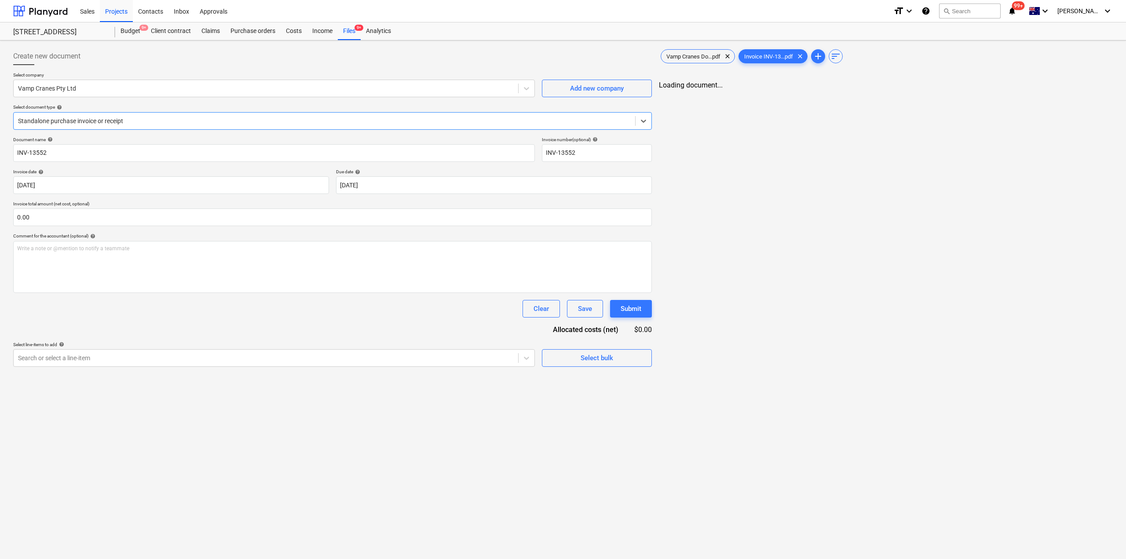
type input "INV-13552"
type input "[DATE]"
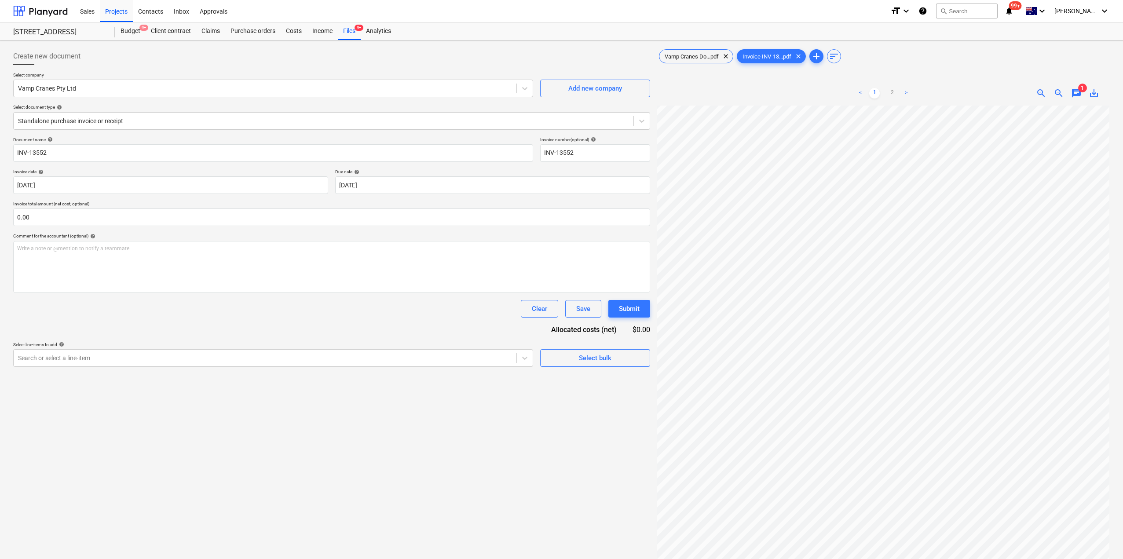
click at [148, 111] on p "Select document type help" at bounding box center [331, 107] width 637 height 7
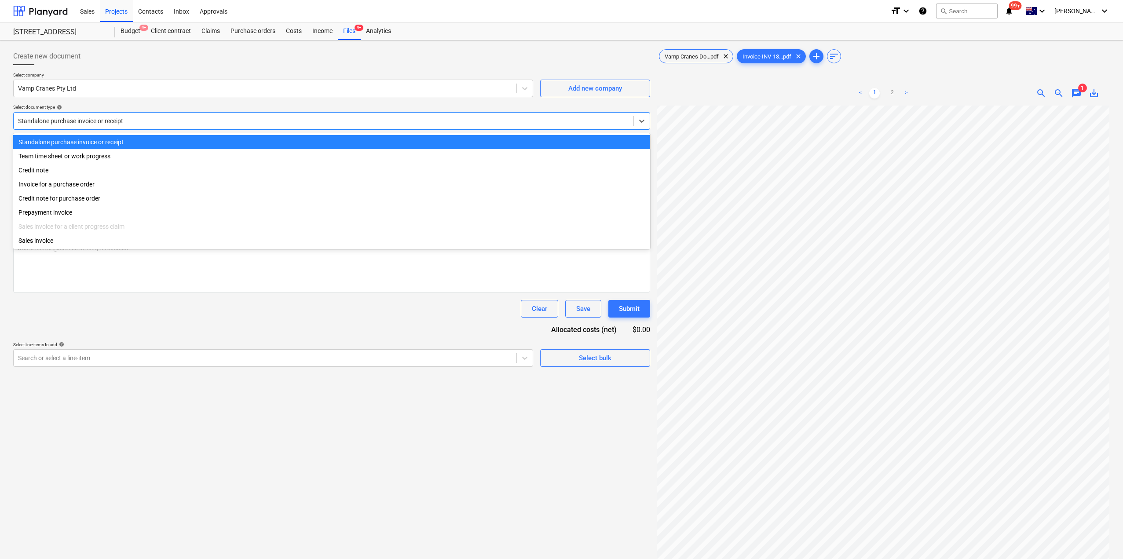
click at [145, 118] on div at bounding box center [323, 121] width 611 height 9
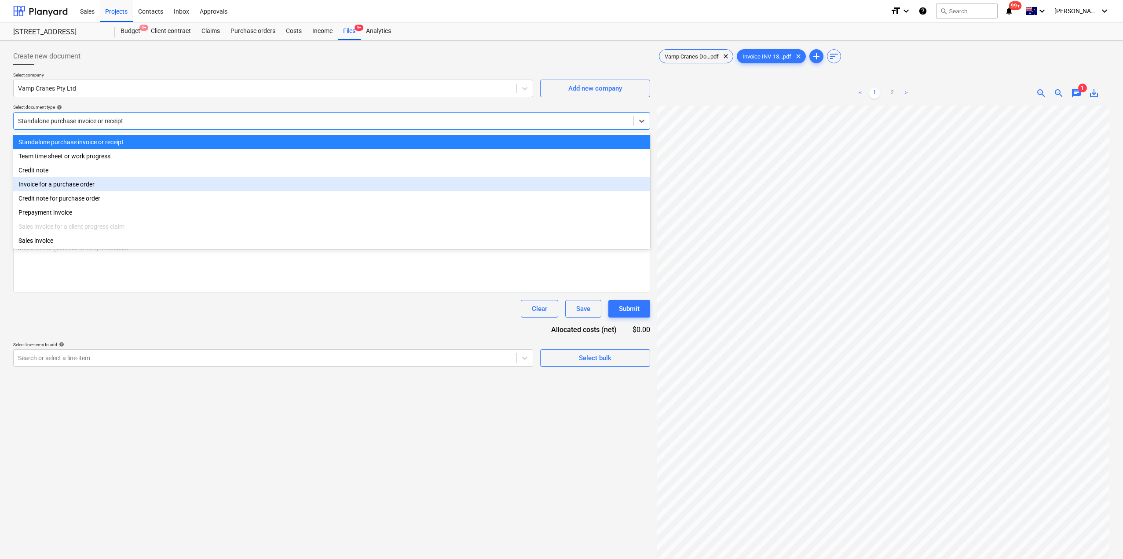
click at [70, 180] on div "Invoice for a purchase order" at bounding box center [331, 184] width 637 height 14
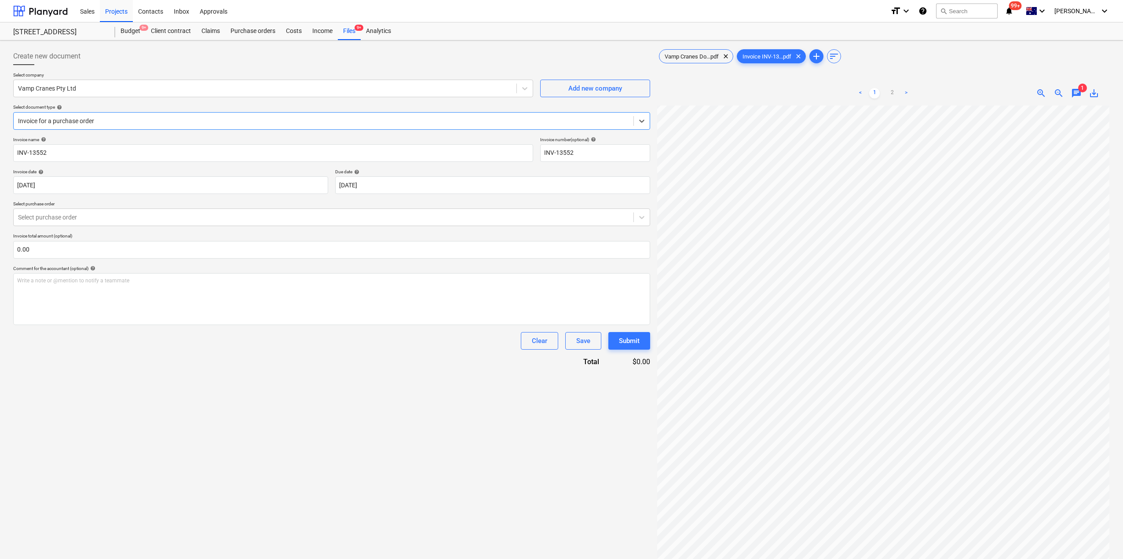
click at [82, 225] on div "Select purchase order" at bounding box center [331, 218] width 637 height 18
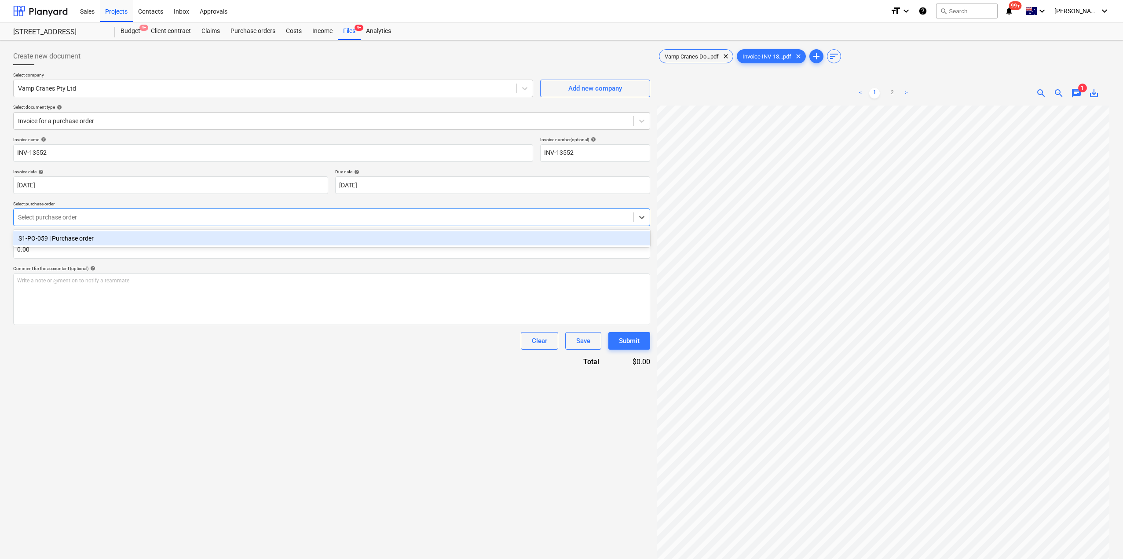
click at [85, 241] on div "S1-PO-059 | Purchase order" at bounding box center [331, 238] width 637 height 14
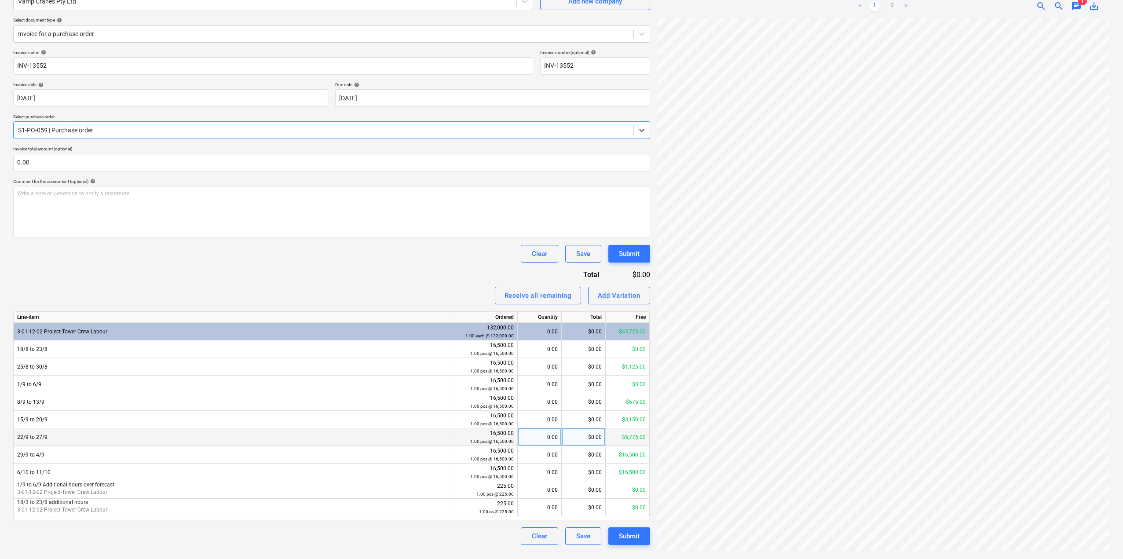
scroll to position [88, 0]
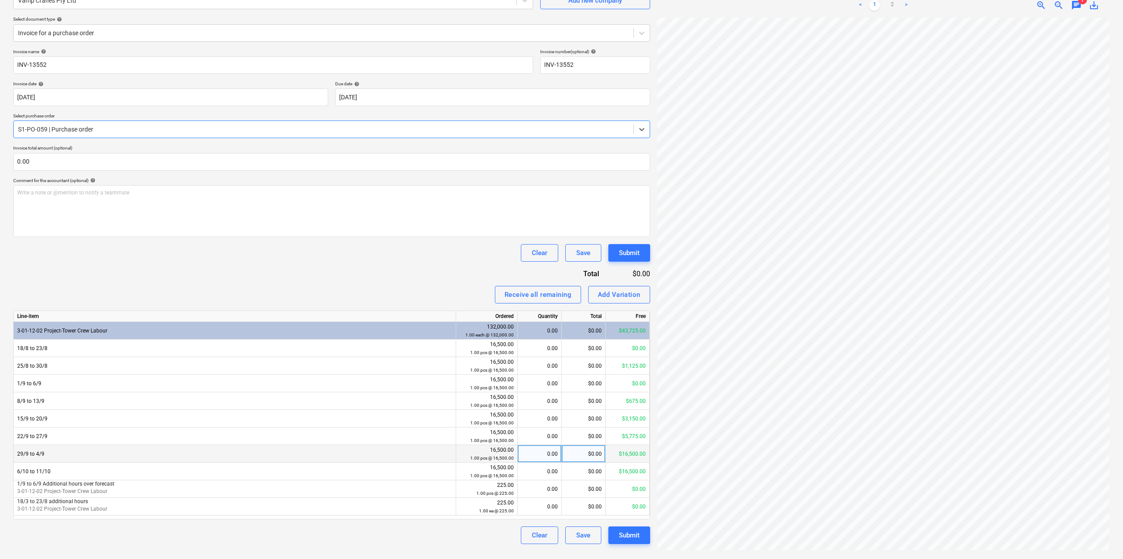
click at [548, 457] on div "0.00" at bounding box center [539, 454] width 37 height 18
click at [895, 5] on link "2" at bounding box center [892, 5] width 11 height 11
click at [535, 455] on div "0.00" at bounding box center [539, 454] width 37 height 18
click at [584, 459] on div "$0.00" at bounding box center [584, 454] width 44 height 18
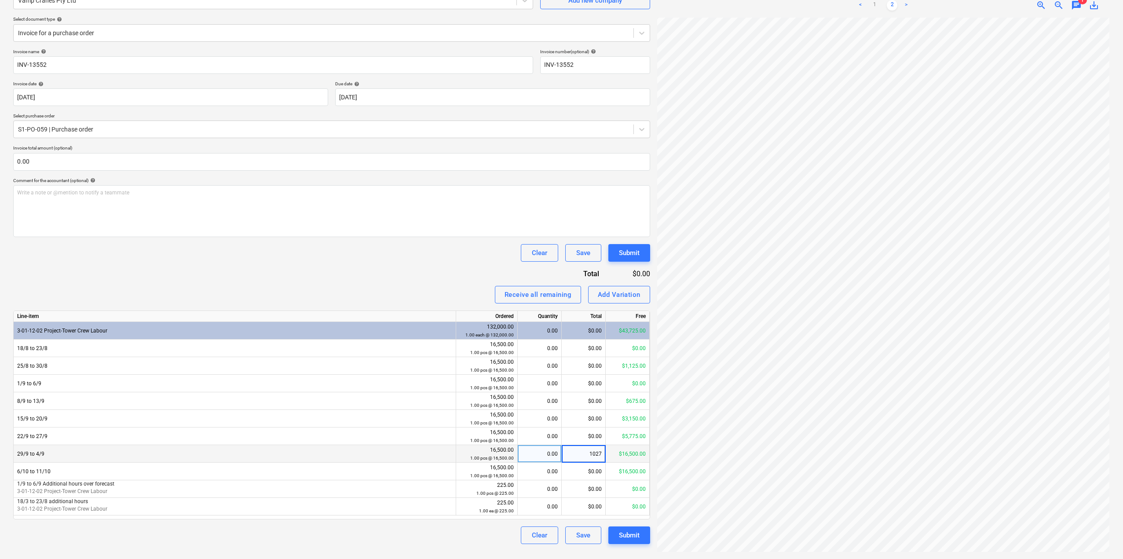
type input "10275"
click at [389, 284] on div "Invoice name help INV-13552 Invoice number (optional) help INV-13552 Invoice da…" at bounding box center [331, 296] width 637 height 495
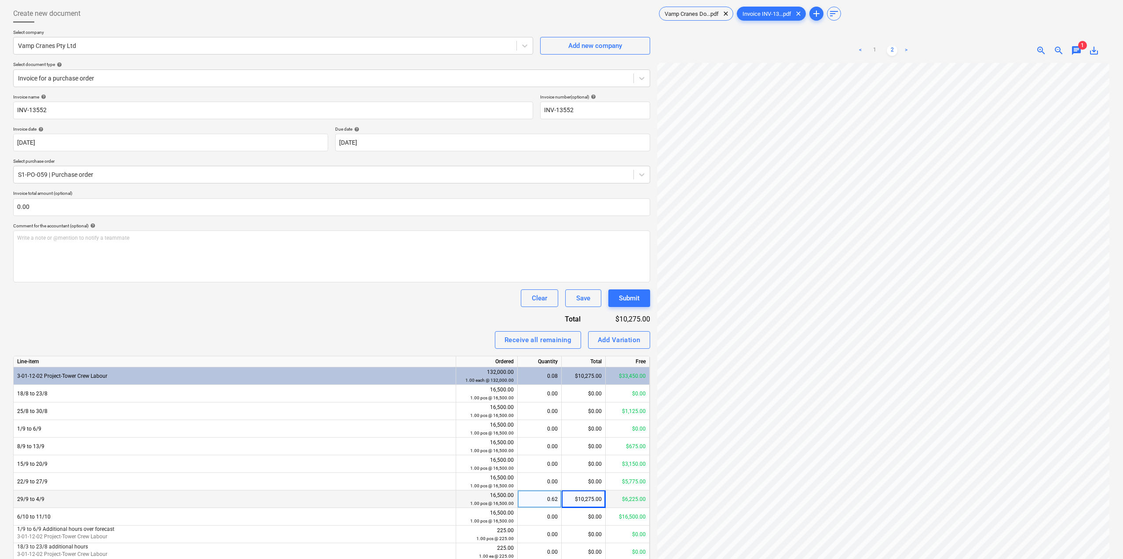
scroll to position [0, 0]
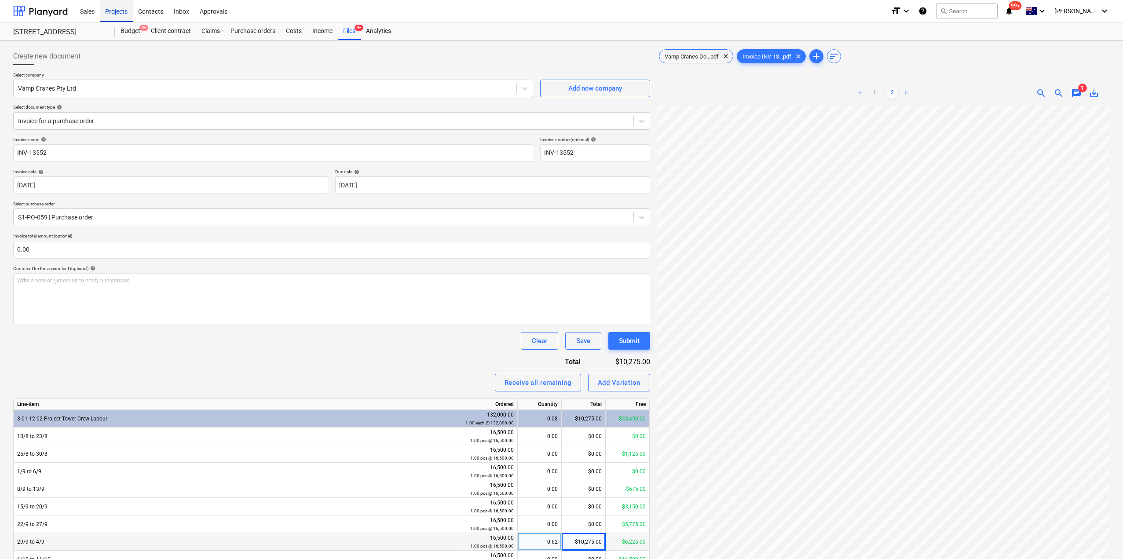
click at [126, 13] on div "Projects" at bounding box center [116, 11] width 33 height 22
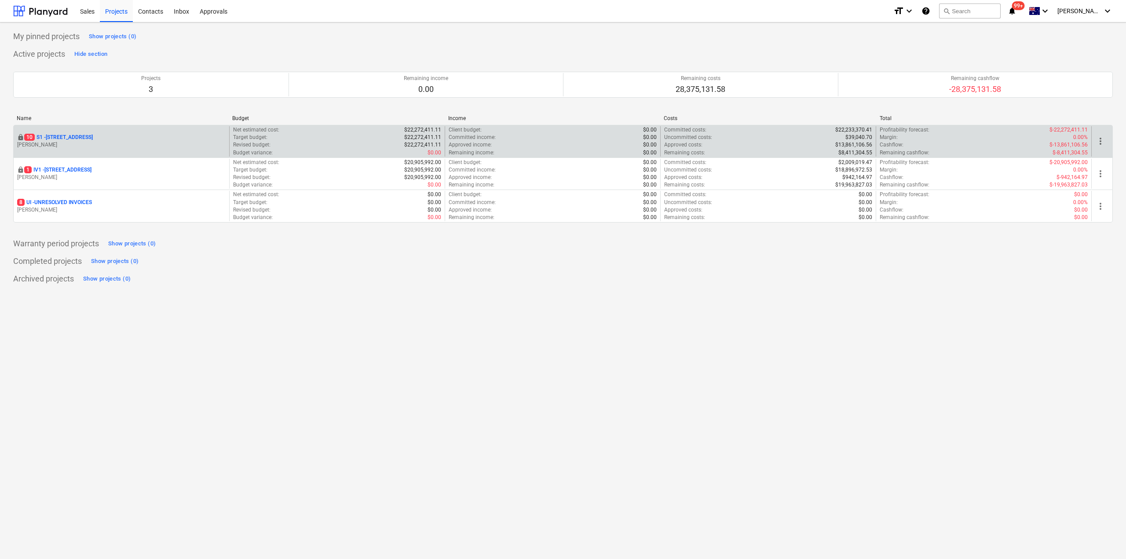
click at [88, 137] on p "[STREET_ADDRESS]" at bounding box center [58, 137] width 69 height 7
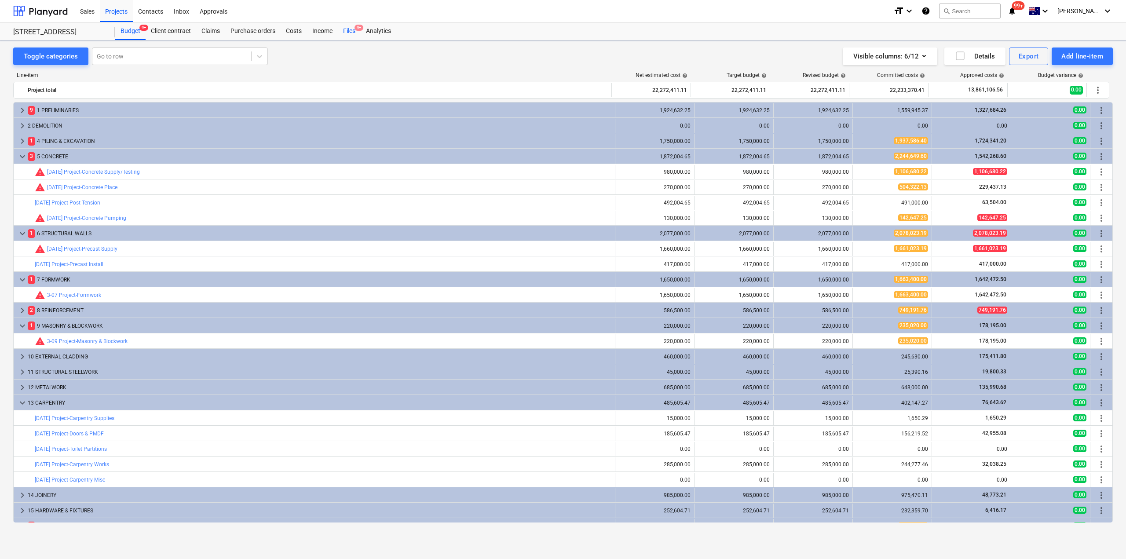
click at [348, 30] on div "Files 9+" at bounding box center [349, 31] width 23 height 18
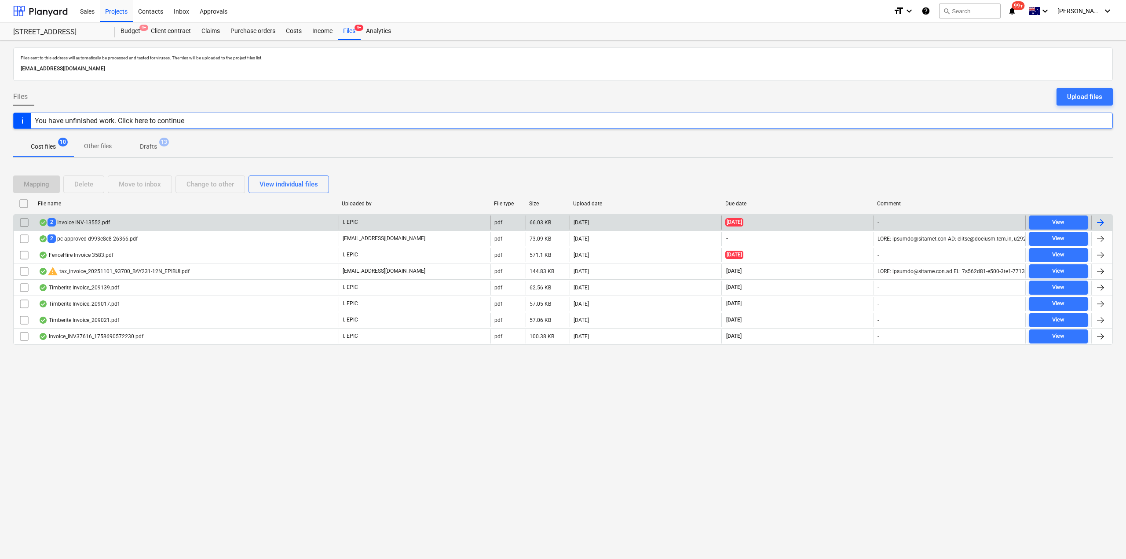
click at [114, 221] on div "2 Invoice INV-13552.pdf" at bounding box center [187, 223] width 304 height 14
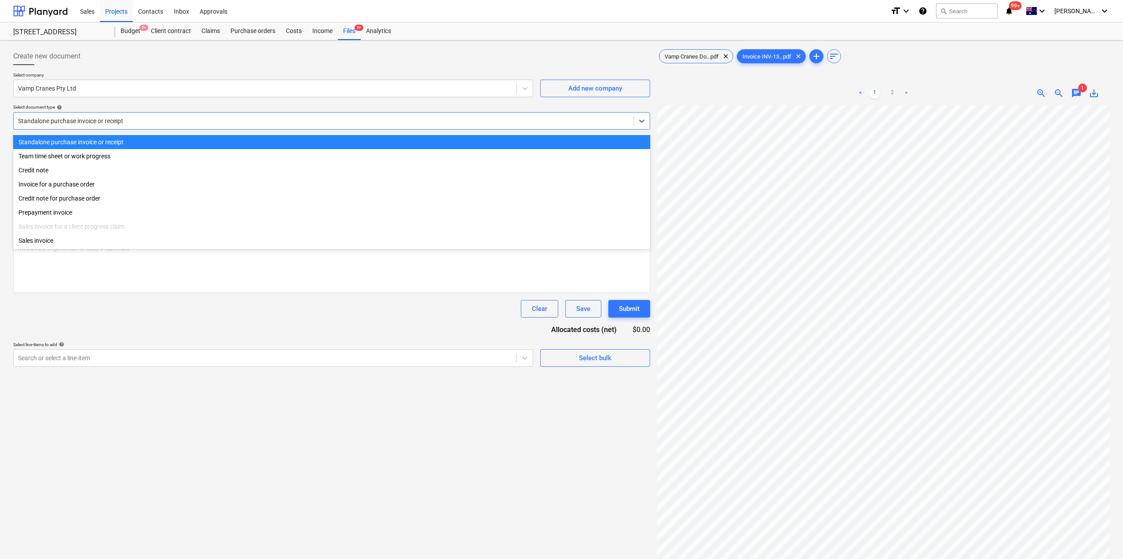
click at [336, 118] on div at bounding box center [323, 121] width 611 height 9
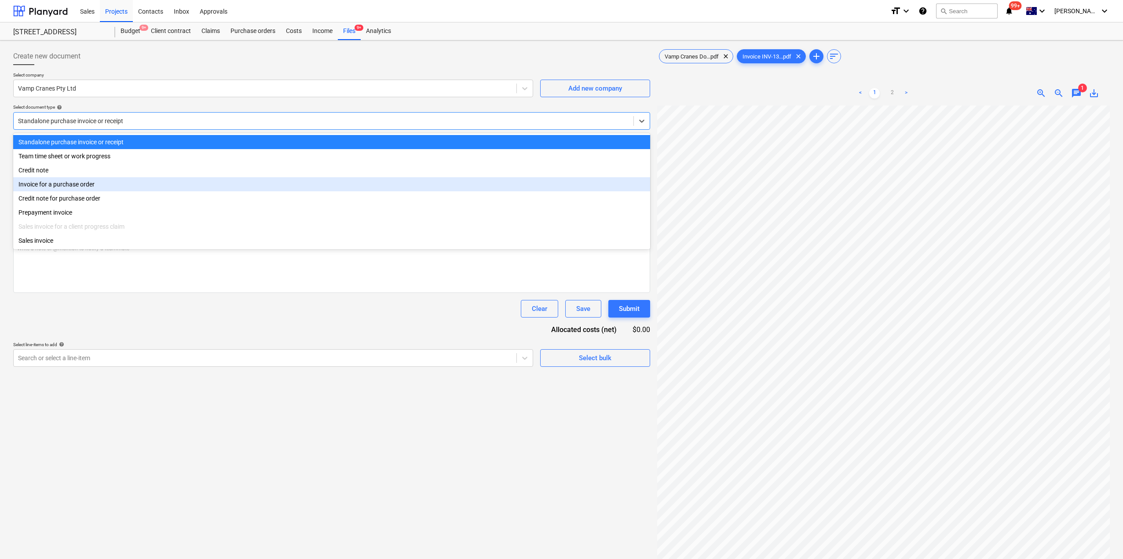
click at [224, 190] on div "Invoice for a purchase order" at bounding box center [331, 184] width 637 height 14
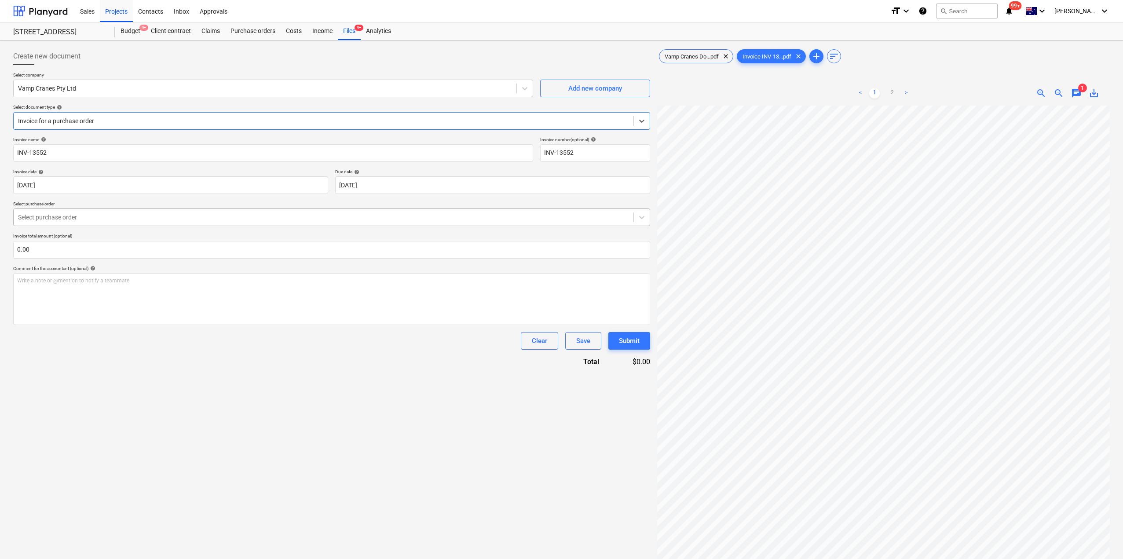
click at [186, 222] on div at bounding box center [323, 217] width 611 height 9
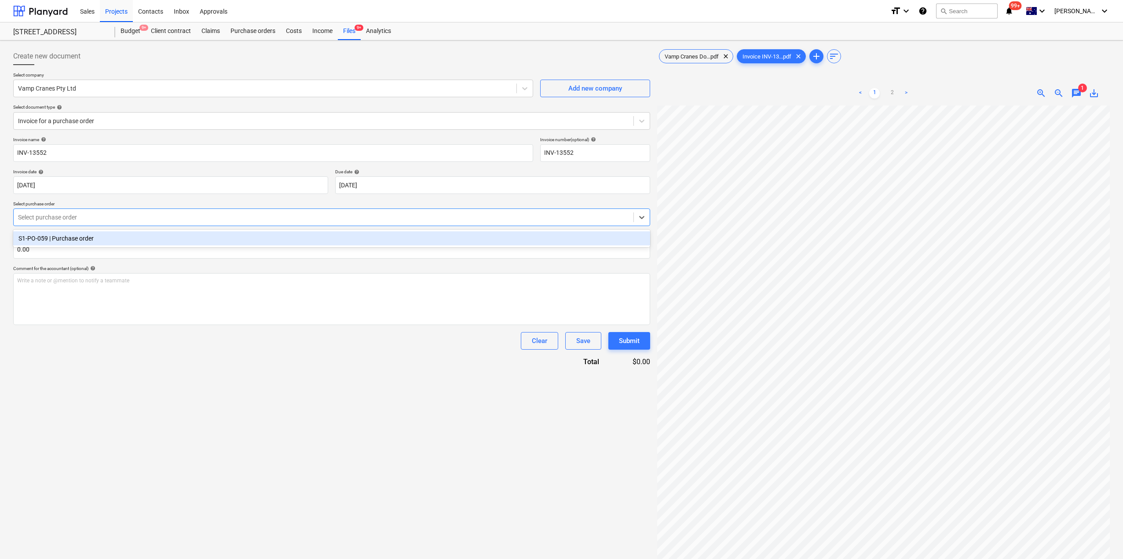
click at [134, 236] on div "S1-PO-059 | Purchase order" at bounding box center [331, 238] width 637 height 14
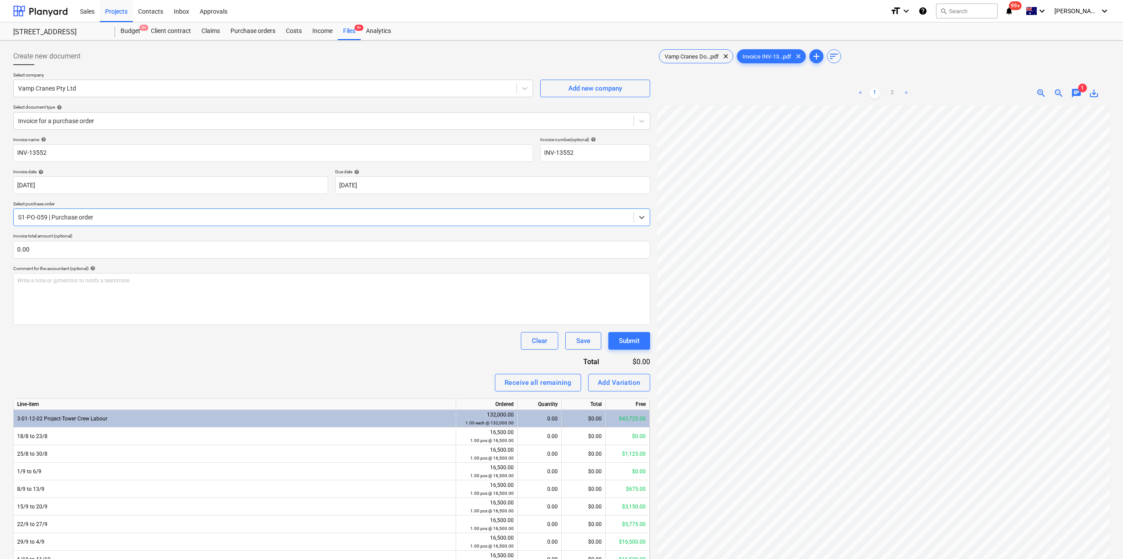
scroll to position [88, 0]
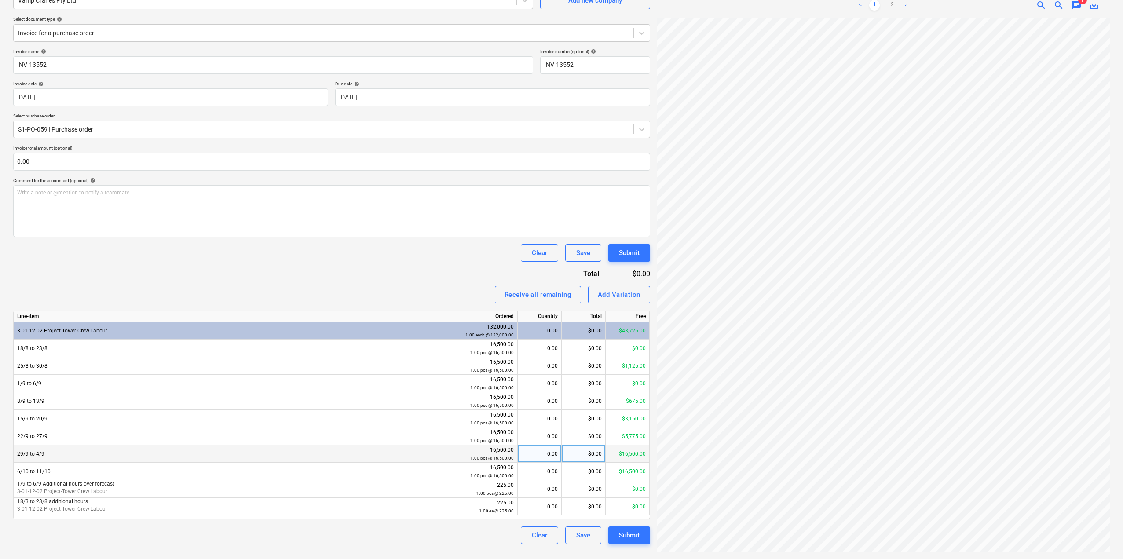
click at [582, 455] on div "$0.00" at bounding box center [584, 454] width 44 height 18
click at [890, 2] on link "2" at bounding box center [892, 5] width 11 height 11
click at [592, 458] on div "$0.00" at bounding box center [584, 454] width 44 height 18
type input "10275"
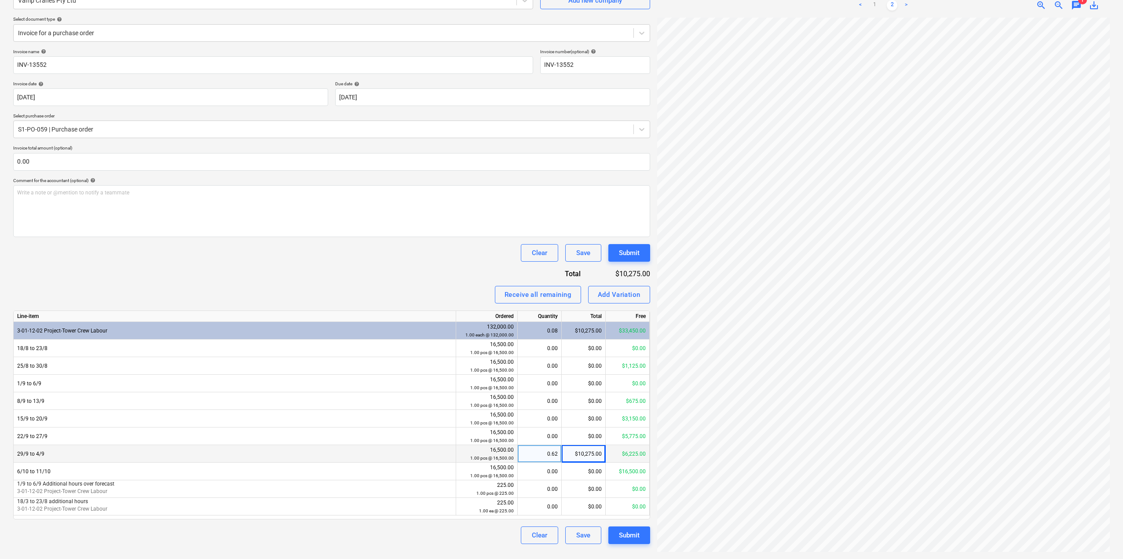
click at [385, 278] on div "Invoice name help INV-13552 Invoice number (optional) help INV-13552 Invoice da…" at bounding box center [331, 296] width 637 height 495
click at [627, 542] on button "Submit" at bounding box center [630, 536] width 42 height 18
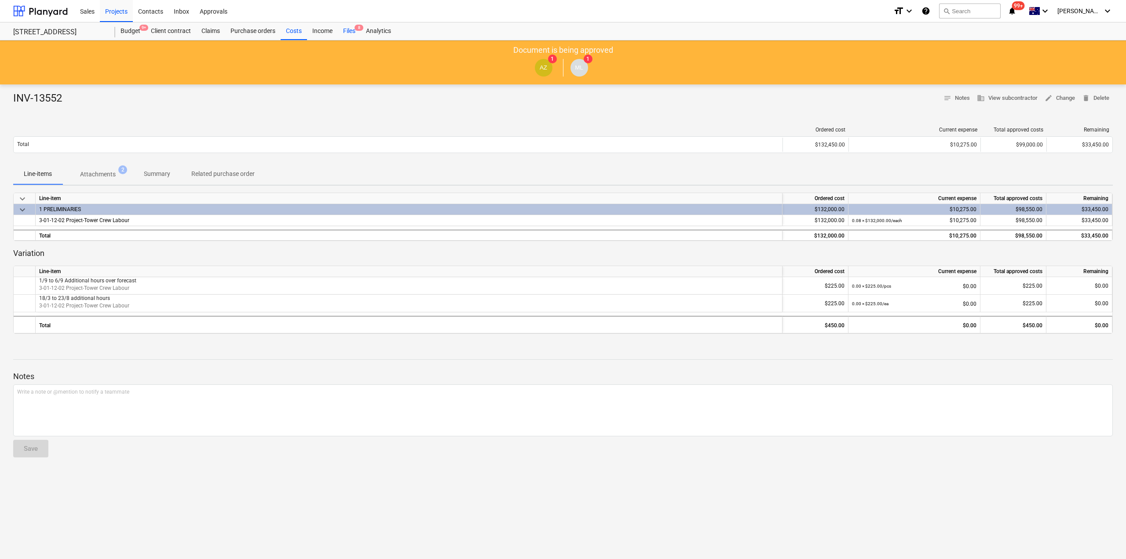
click at [352, 33] on div "Files 8" at bounding box center [349, 31] width 23 height 18
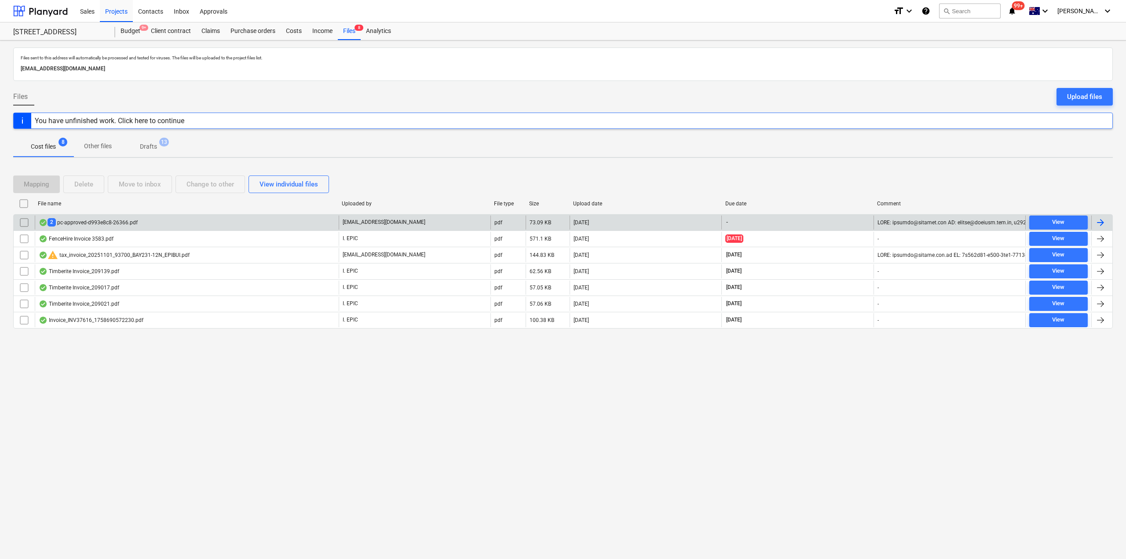
click at [131, 224] on div "2 pc-approved-d993e8c8-26366.pdf" at bounding box center [88, 222] width 99 height 8
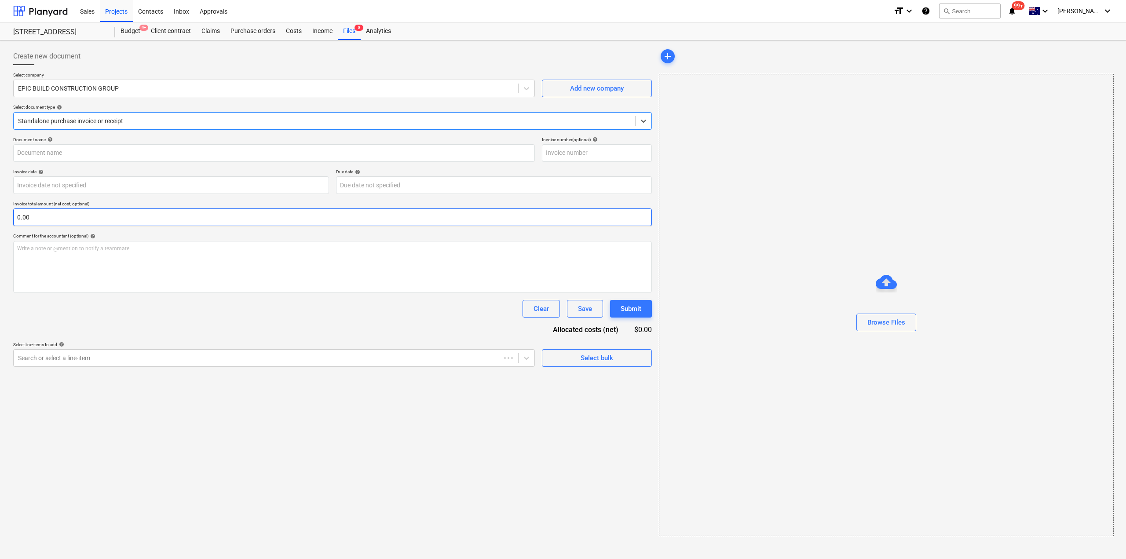
type input "6"
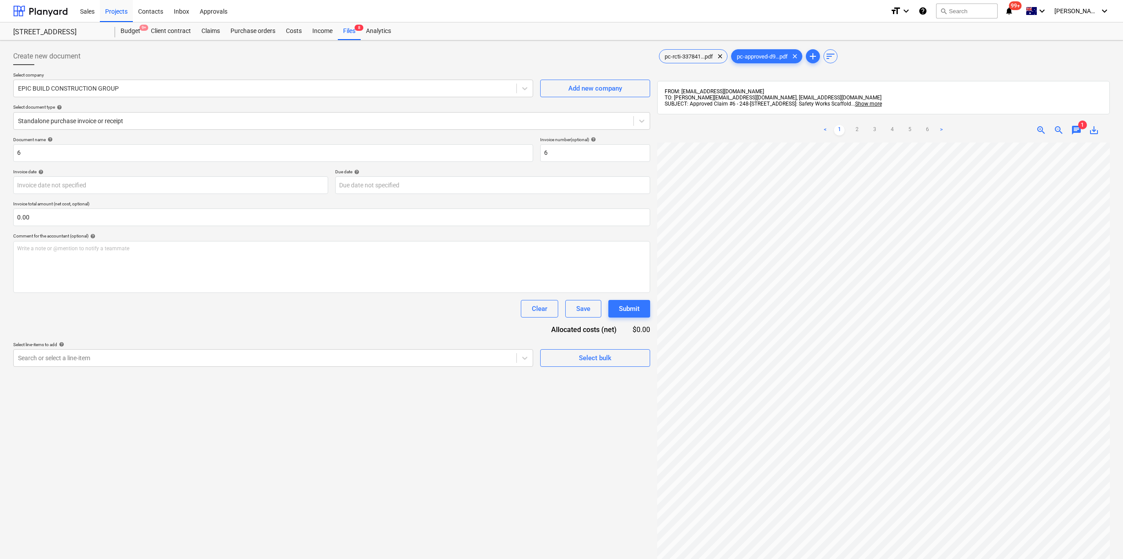
scroll to position [0, 179]
click at [1078, 132] on span "chat" at bounding box center [1076, 130] width 11 height 11
click at [1093, 151] on span "close" at bounding box center [1098, 155] width 11 height 11
click at [349, 36] on div "Files 8" at bounding box center [349, 31] width 23 height 18
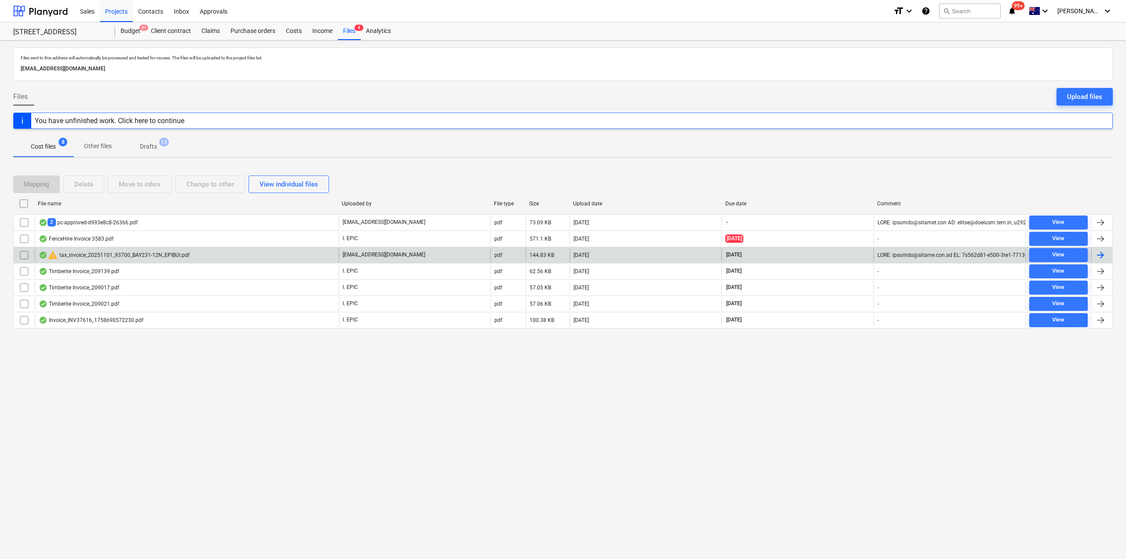
click at [202, 257] on div "warning tax_invoice_20251101_93700_BAY231-12N_EPIBUI.pdf" at bounding box center [187, 255] width 304 height 14
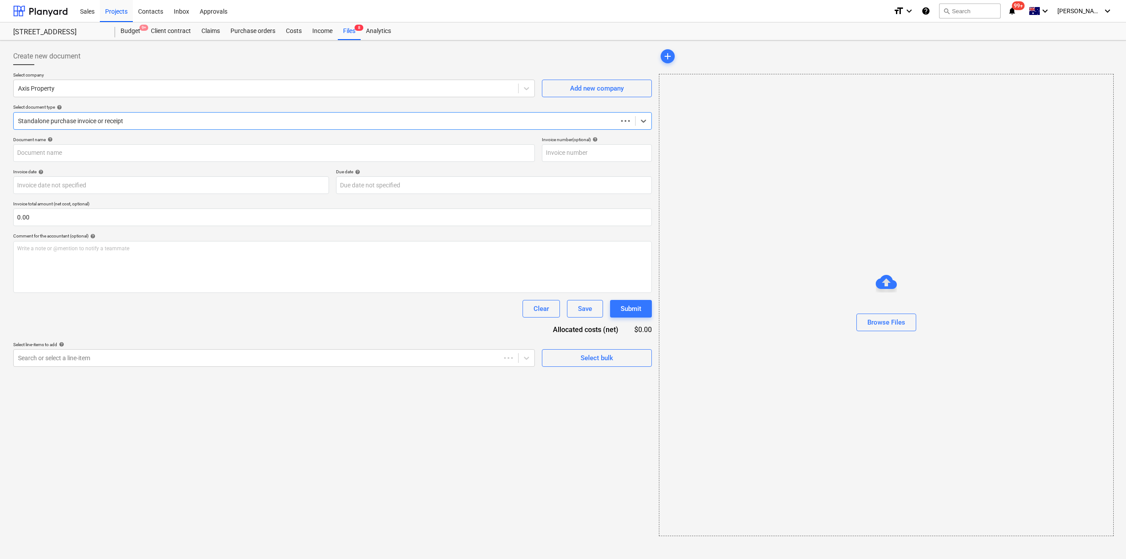
type input "93700"
type input "[DATE]"
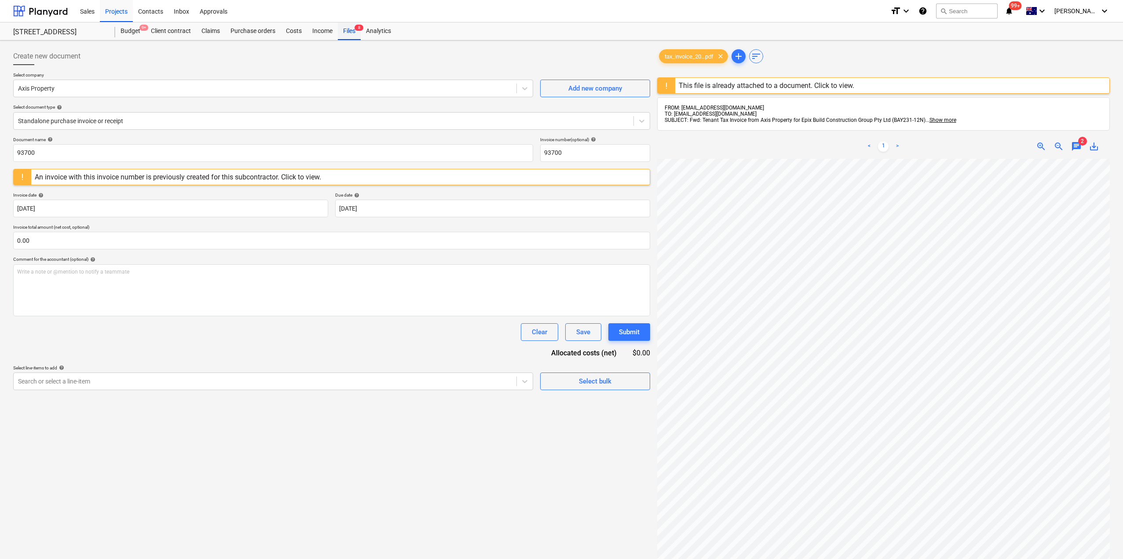
click at [352, 35] on div "Files 8" at bounding box center [349, 31] width 23 height 18
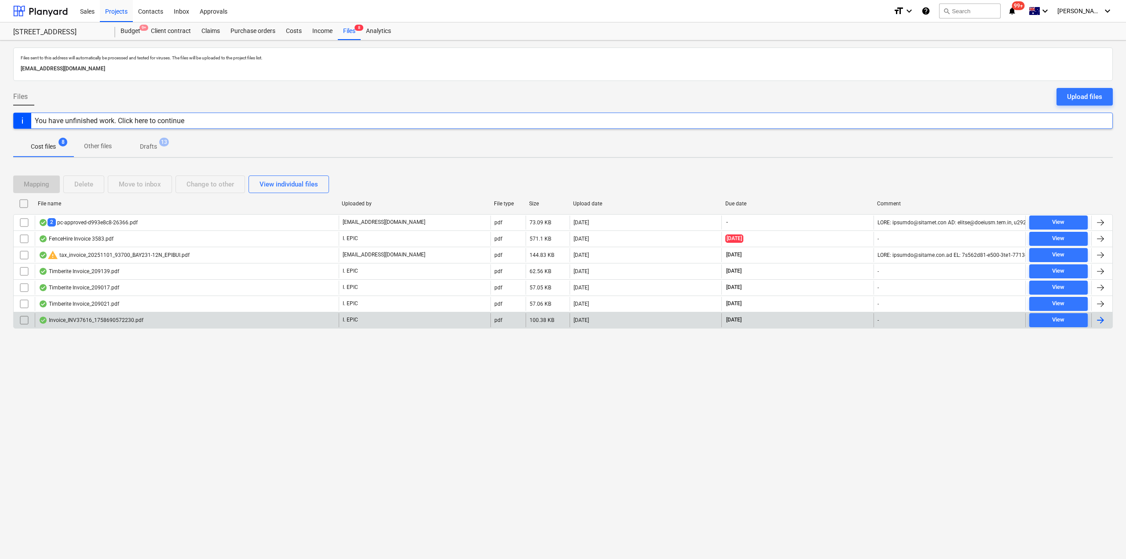
click at [141, 316] on div "Invoice_INV37616_1758690572230.pdf" at bounding box center [187, 320] width 304 height 14
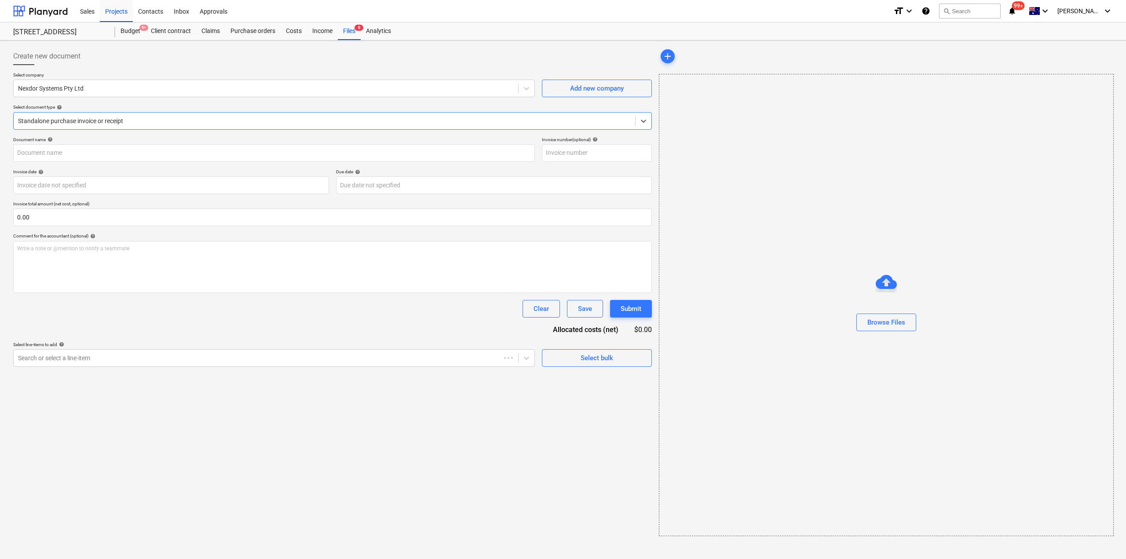
type input "INV37616"
type input "[DATE]"
click at [349, 35] on div "Files 8" at bounding box center [349, 31] width 23 height 18
